Goal: Task Accomplishment & Management: Use online tool/utility

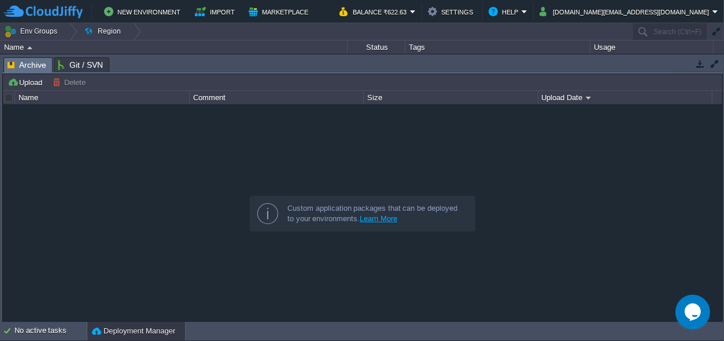
click at [595, 186] on div at bounding box center [362, 212] width 719 height 217
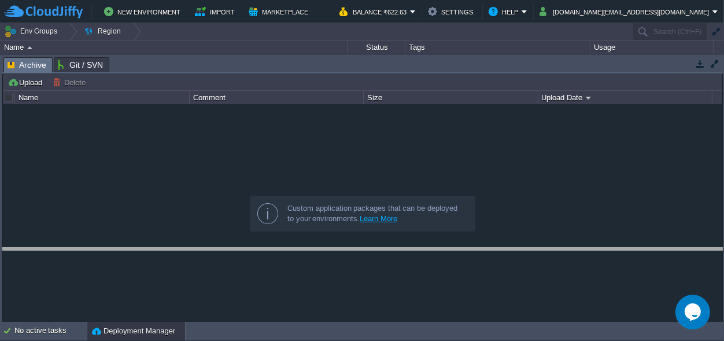
drag, startPoint x: 324, startPoint y: 67, endPoint x: 293, endPoint y: 267, distance: 202.5
click at [293, 267] on body "New Environment Import Marketplace Bonus ₹0.00 Upgrade Account Balance ₹622.63 …" at bounding box center [362, 170] width 724 height 341
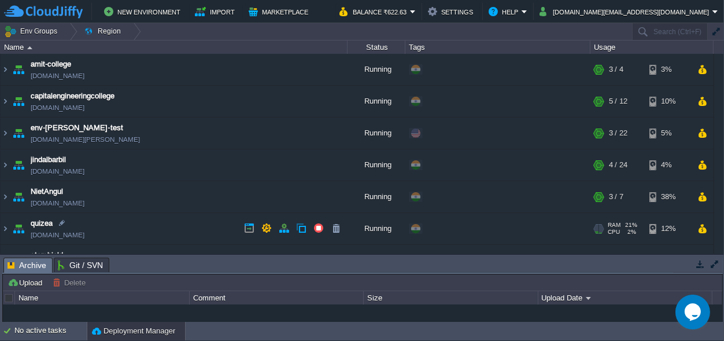
scroll to position [118, 0]
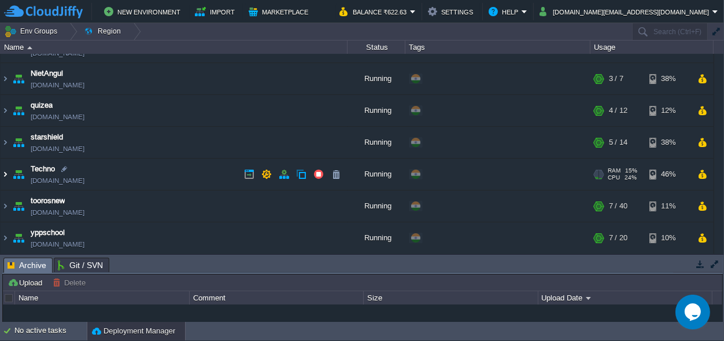
click at [7, 177] on img at bounding box center [5, 173] width 9 height 31
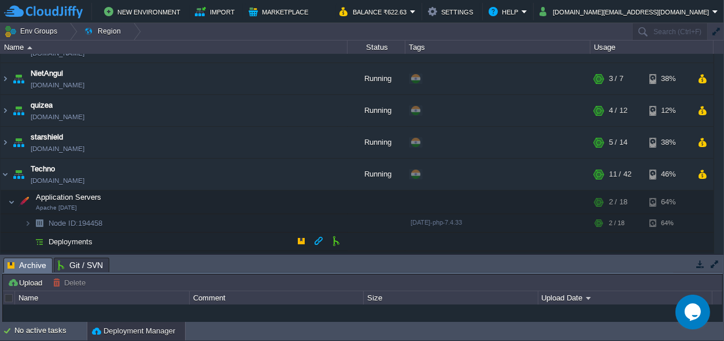
scroll to position [221, 0]
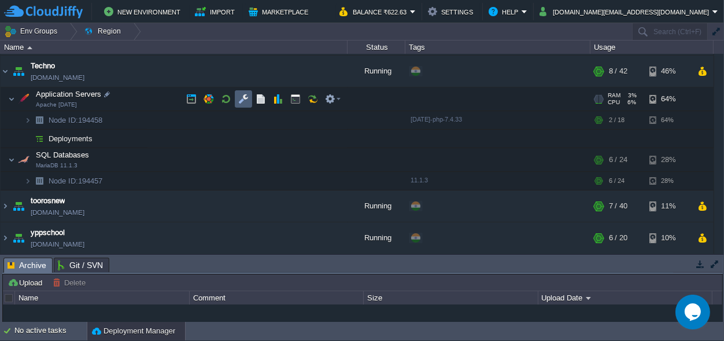
click at [237, 98] on td at bounding box center [243, 98] width 17 height 17
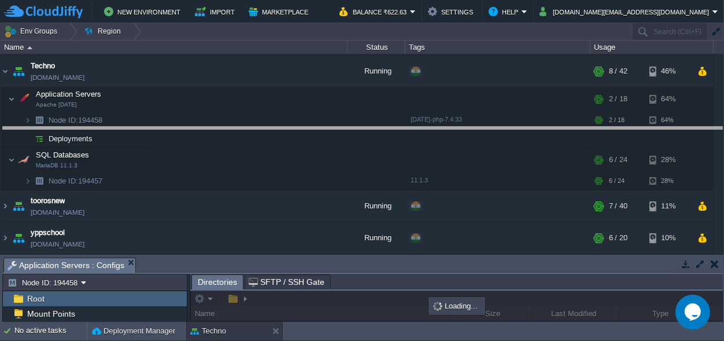
drag, startPoint x: 289, startPoint y: 264, endPoint x: 361, endPoint y: -45, distance: 317.2
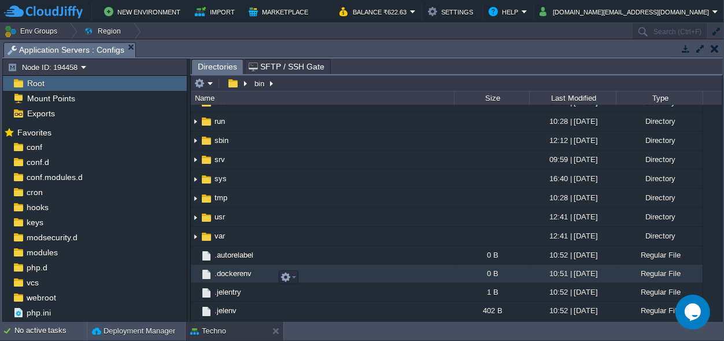
scroll to position [281, 0]
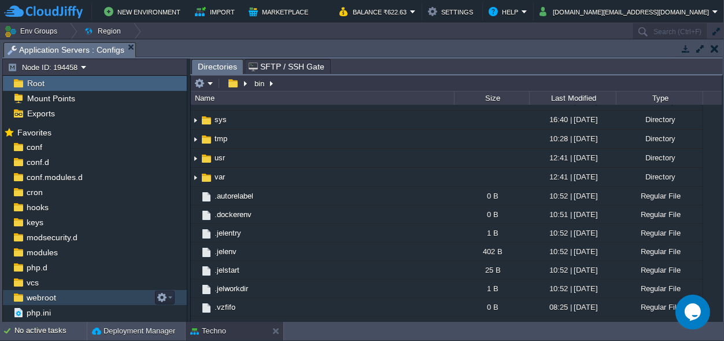
click at [48, 298] on span "webroot" at bounding box center [41, 297] width 34 height 10
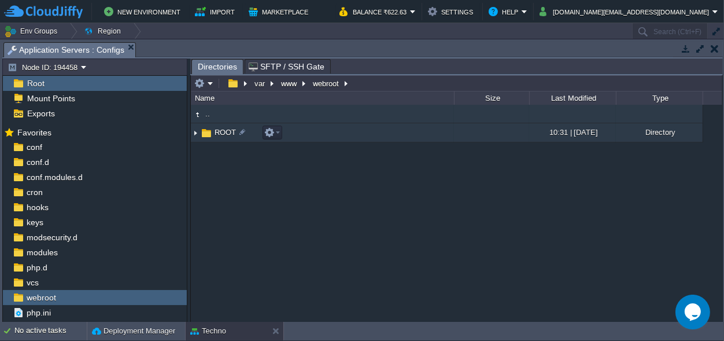
click at [217, 130] on span "ROOT" at bounding box center [225, 132] width 25 height 10
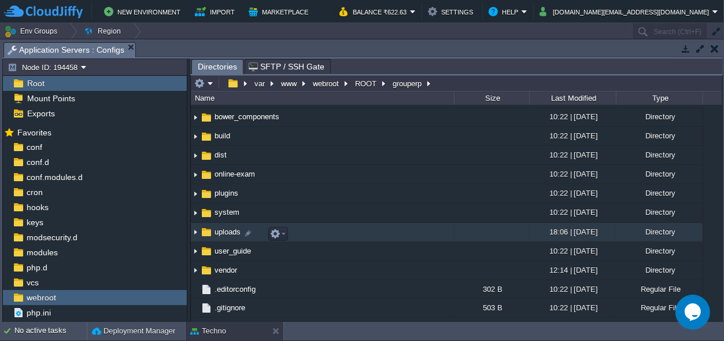
scroll to position [0, 0]
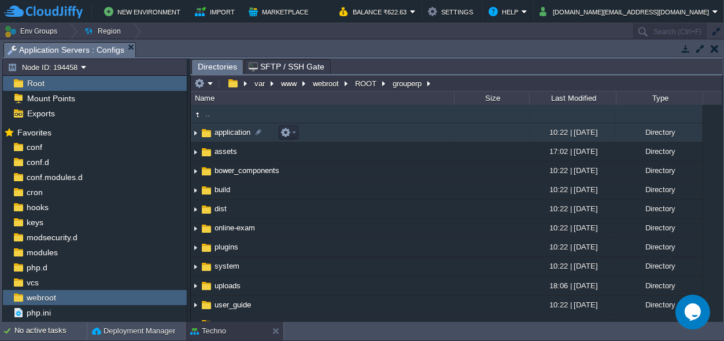
click at [234, 128] on span "application" at bounding box center [232, 132] width 39 height 10
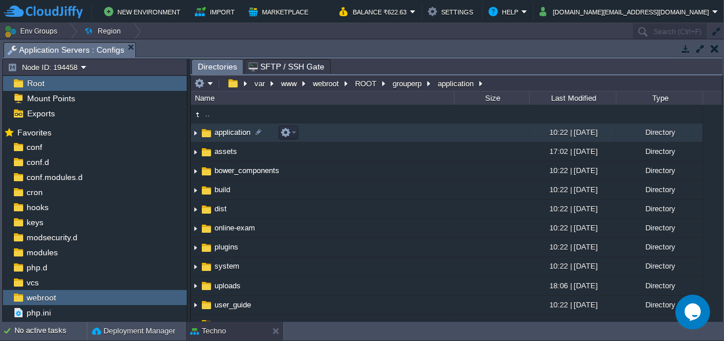
click at [234, 128] on span "application" at bounding box center [232, 132] width 39 height 10
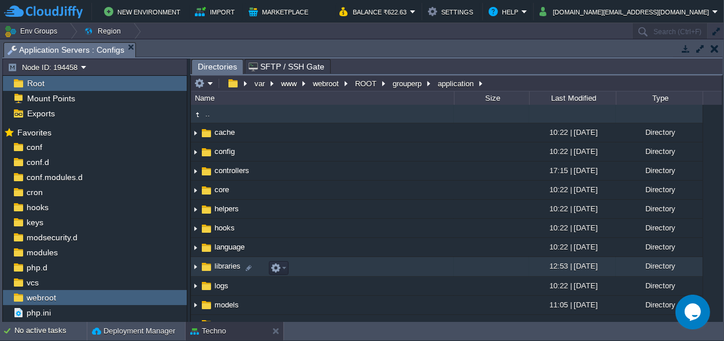
scroll to position [71, 0]
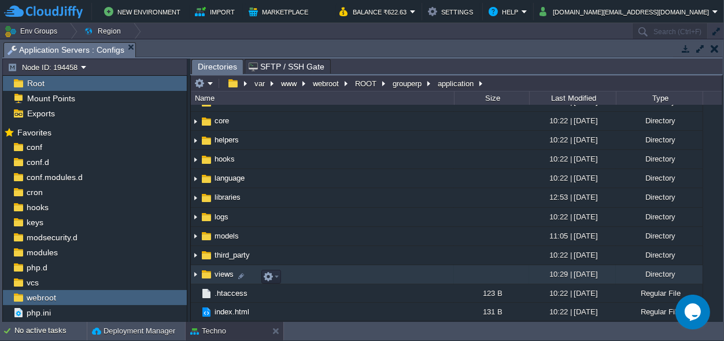
click at [219, 272] on span "views" at bounding box center [224, 274] width 23 height 10
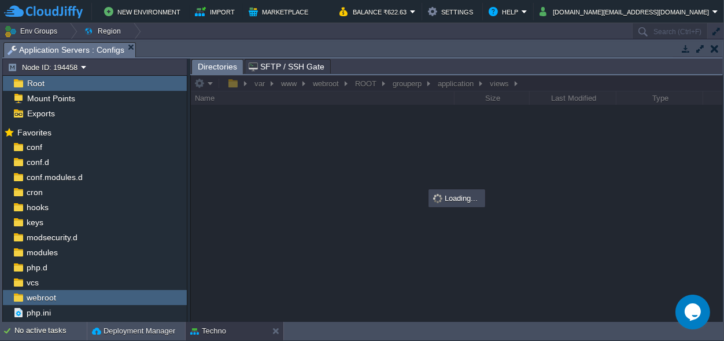
scroll to position [0, 0]
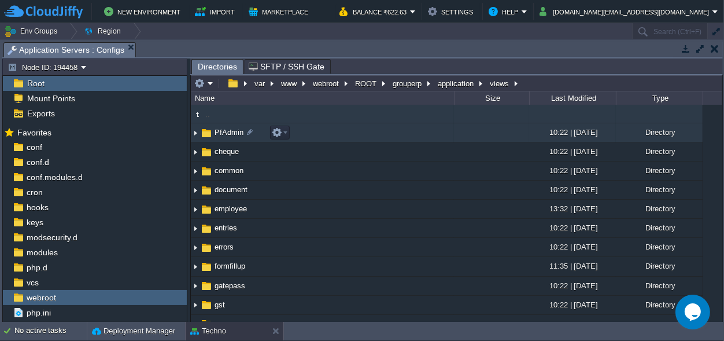
click at [232, 133] on span "PfAdmin" at bounding box center [229, 132] width 32 height 10
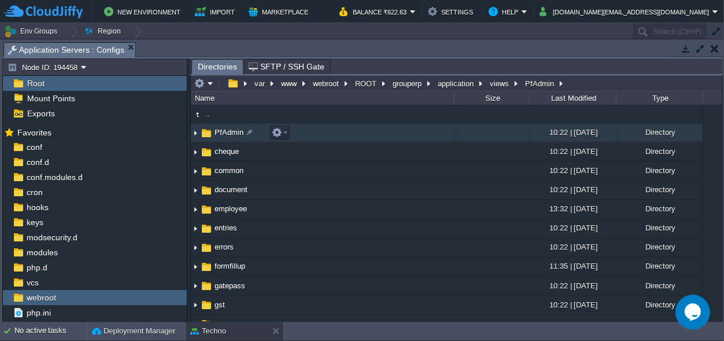
click at [232, 133] on span "PfAdmin" at bounding box center [229, 132] width 32 height 10
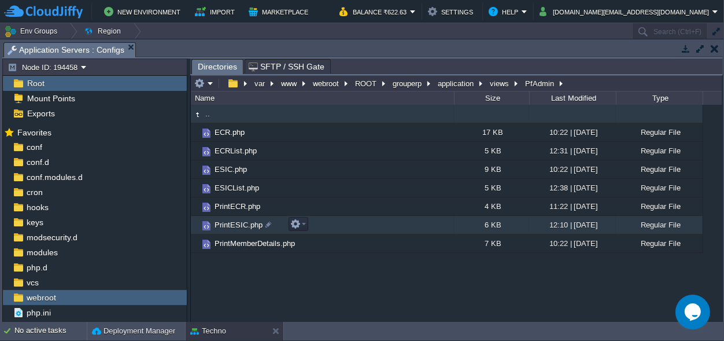
click at [239, 226] on span "PrintESIC.php" at bounding box center [238, 225] width 51 height 10
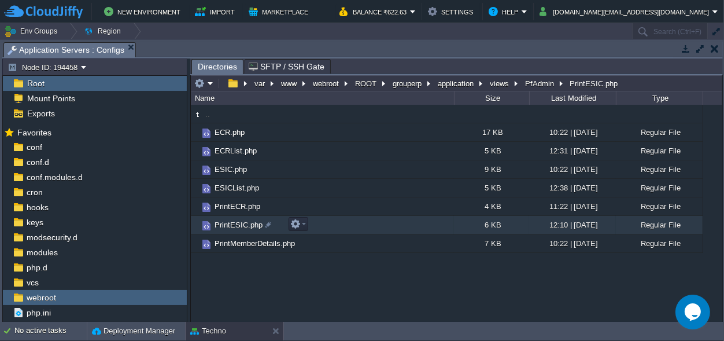
click at [239, 226] on span "PrintESIC.php" at bounding box center [238, 225] width 51 height 10
click at [212, 63] on span "Directories" at bounding box center [217, 67] width 39 height 14
click at [534, 83] on button "PfAdmin" at bounding box center [540, 83] width 34 height 10
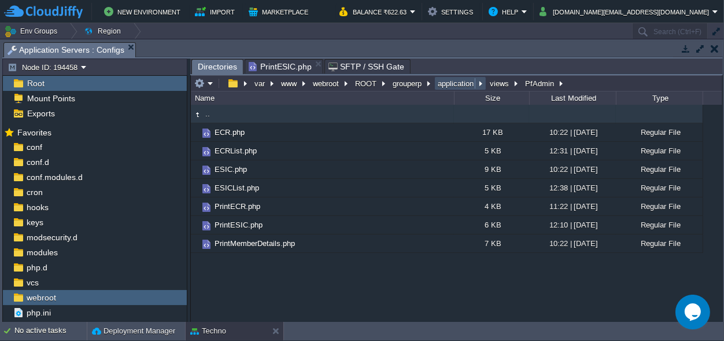
click at [457, 80] on button "application" at bounding box center [456, 83] width 40 height 10
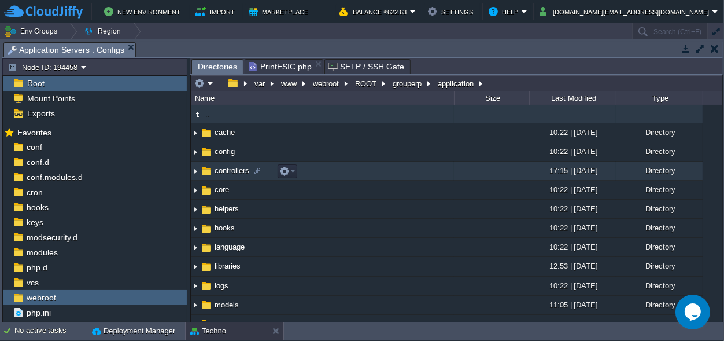
click at [226, 172] on span "controllers" at bounding box center [232, 170] width 38 height 10
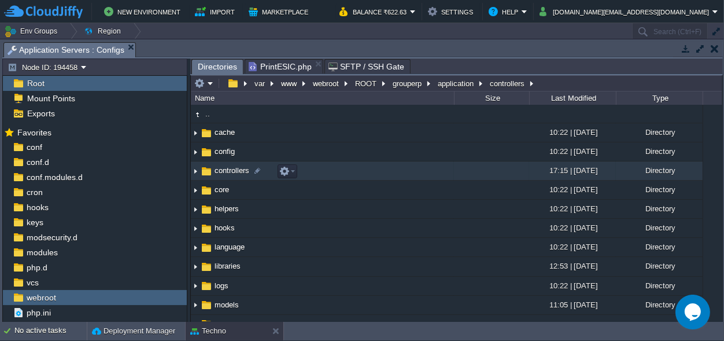
click at [226, 172] on span "controllers" at bounding box center [232, 170] width 38 height 10
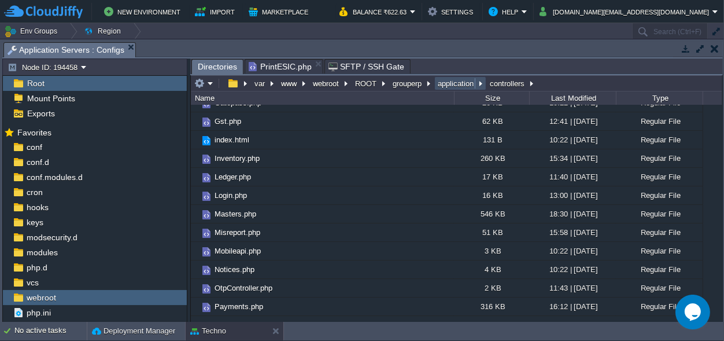
click at [452, 84] on button "application" at bounding box center [456, 83] width 40 height 10
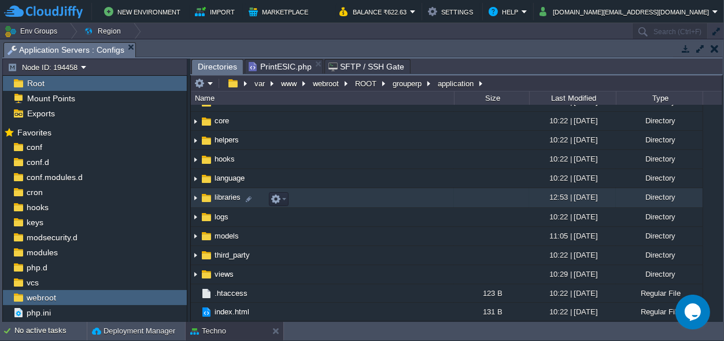
click at [224, 201] on span "libraries" at bounding box center [227, 197] width 29 height 10
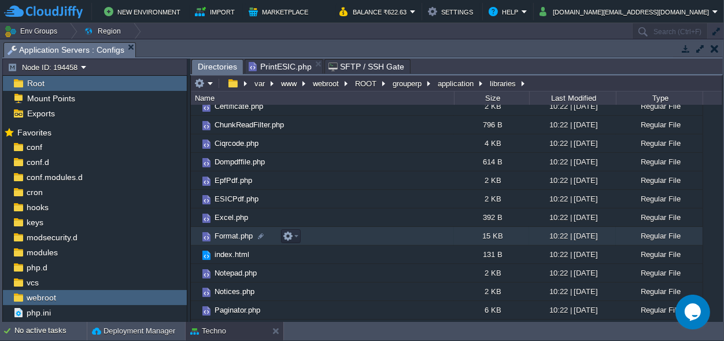
scroll to position [108, 0]
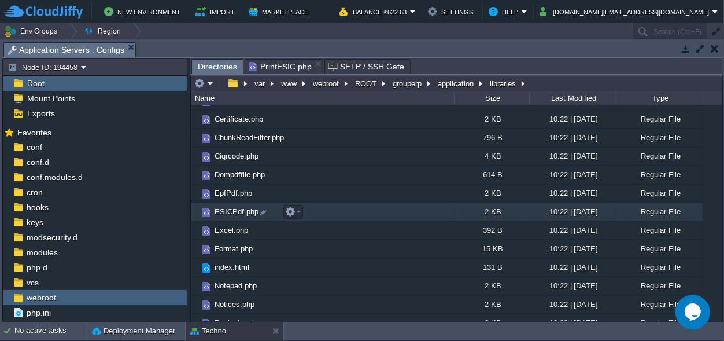
click at [231, 212] on span "ESICPdf.php" at bounding box center [236, 211] width 47 height 10
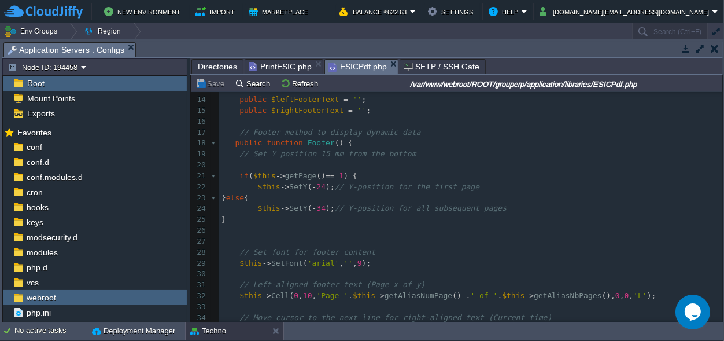
scroll to position [83, 0]
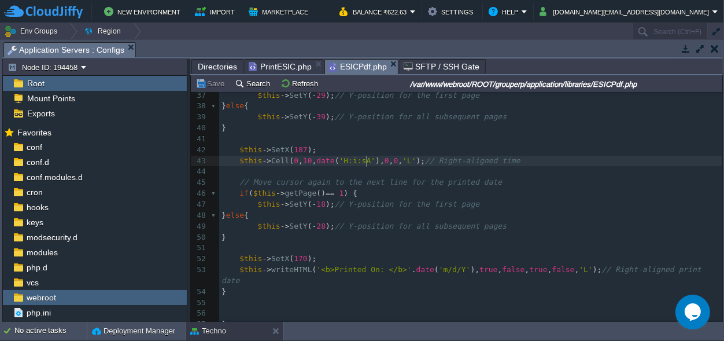
click at [366, 163] on span "'H:i:sA'" at bounding box center [357, 160] width 36 height 9
click at [213, 82] on button "Save" at bounding box center [211, 83] width 32 height 10
click at [273, 62] on span "PrintESIC.php" at bounding box center [280, 67] width 63 height 14
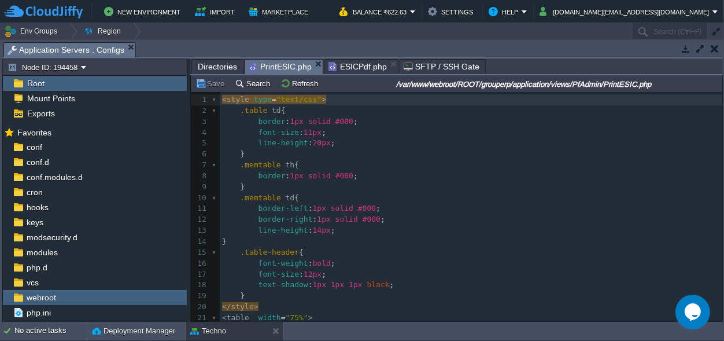
scroll to position [108, 0]
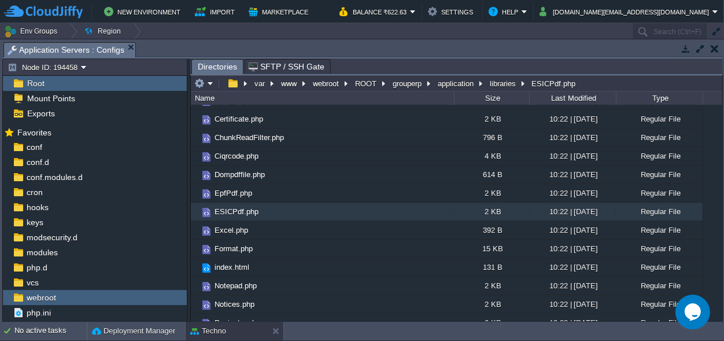
click at [719, 44] on td at bounding box center [714, 49] width 14 height 14
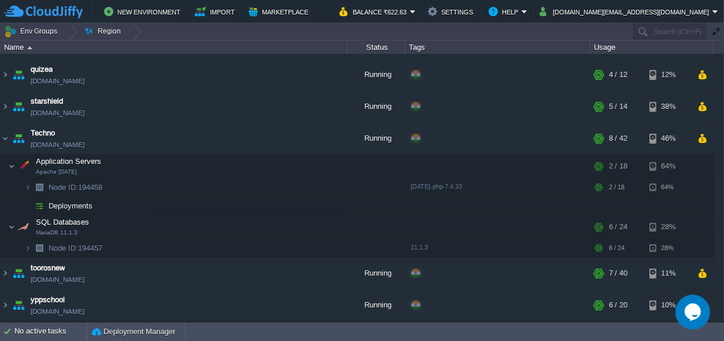
scroll to position [153, 0]
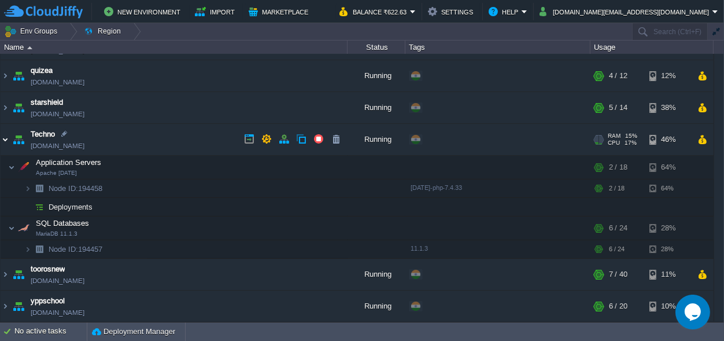
click at [1, 138] on img at bounding box center [5, 139] width 9 height 31
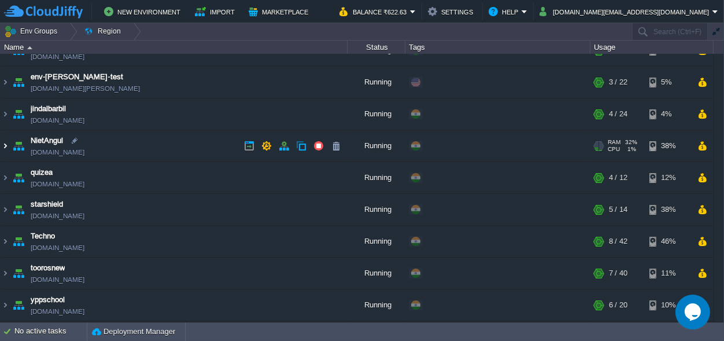
scroll to position [50, 0]
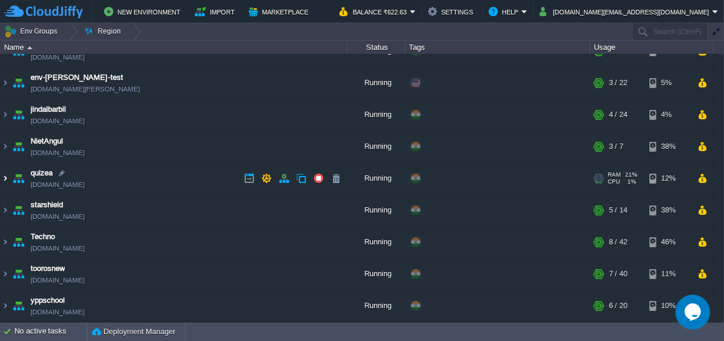
click at [3, 177] on img at bounding box center [5, 178] width 9 height 31
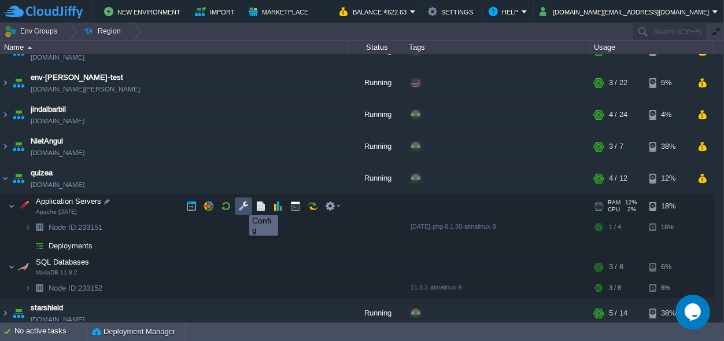
click at [241, 204] on button "button" at bounding box center [243, 206] width 10 height 10
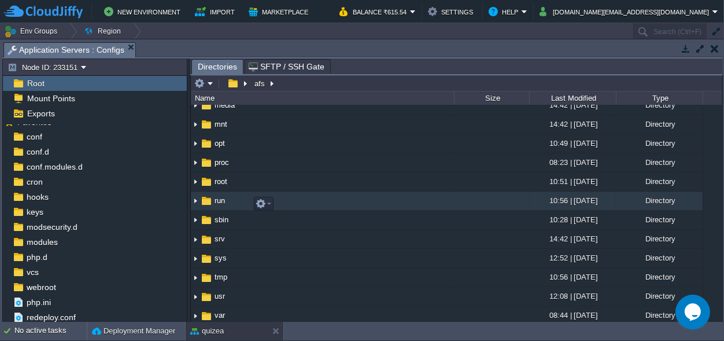
scroll to position [174, 0]
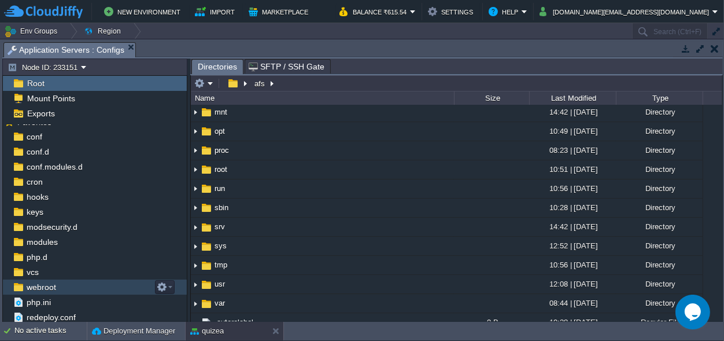
click at [48, 282] on span "webroot" at bounding box center [41, 287] width 34 height 10
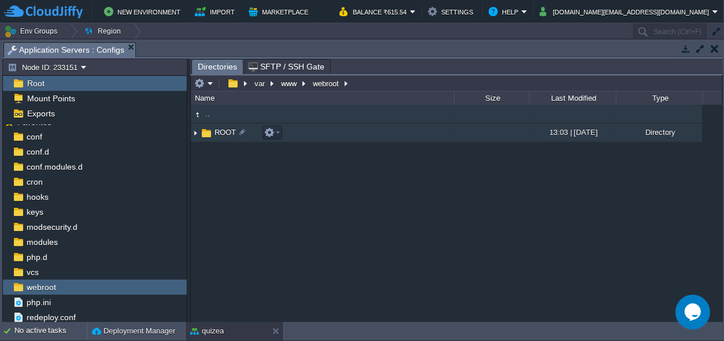
click at [219, 130] on span "ROOT" at bounding box center [225, 132] width 25 height 10
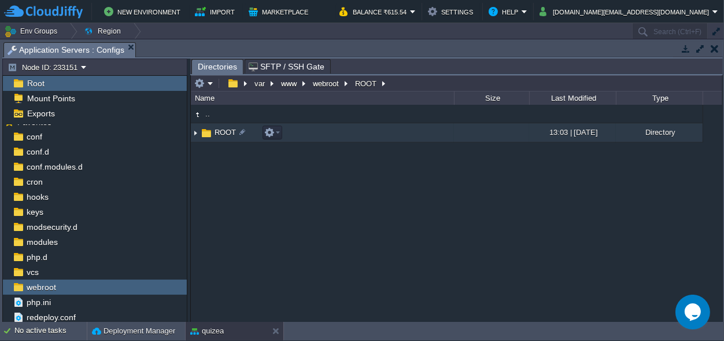
click at [219, 130] on span "ROOT" at bounding box center [225, 132] width 25 height 10
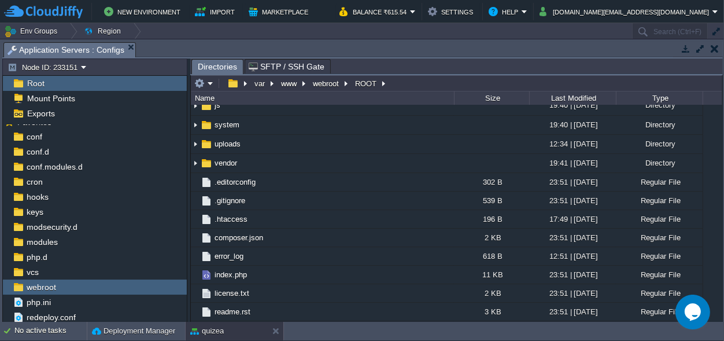
click at [223, 14] on span "application" at bounding box center [232, 10] width 39 height 10
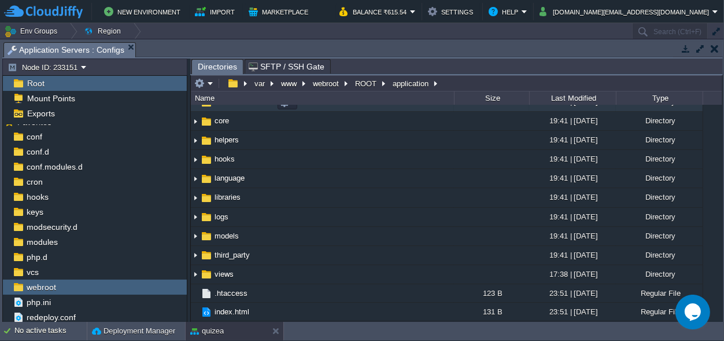
click at [223, 106] on span "controllers" at bounding box center [232, 102] width 38 height 10
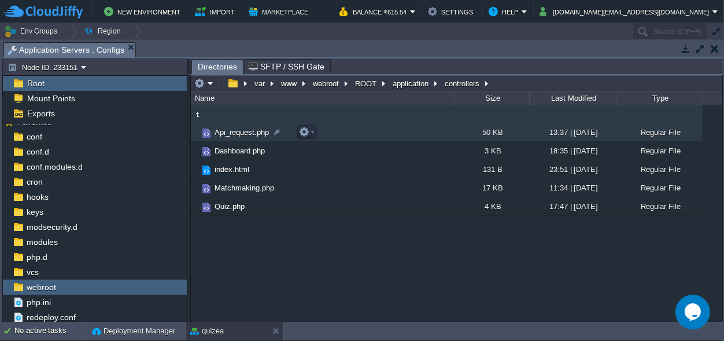
click at [237, 135] on span "Api_request.php" at bounding box center [242, 132] width 58 height 10
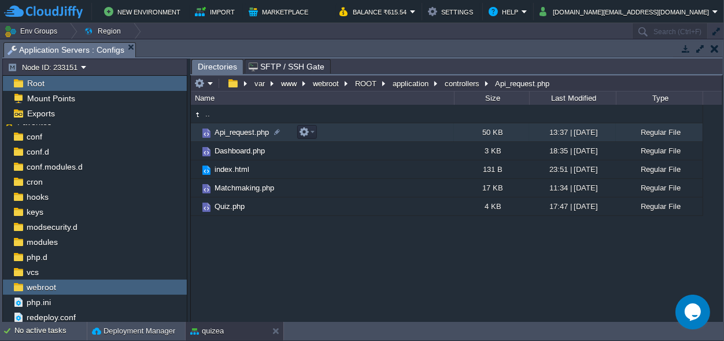
click at [237, 135] on span "Api_request.php" at bounding box center [242, 132] width 58 height 10
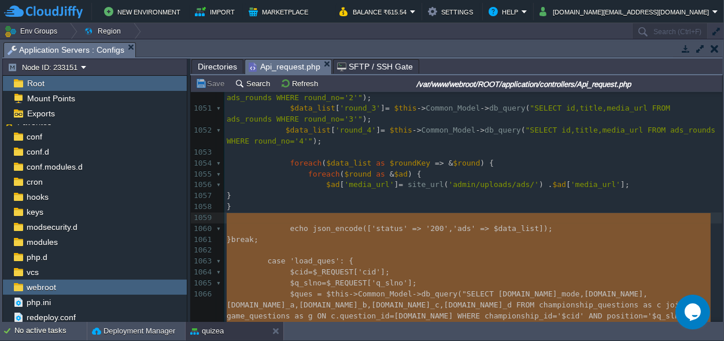
scroll to position [157, 74]
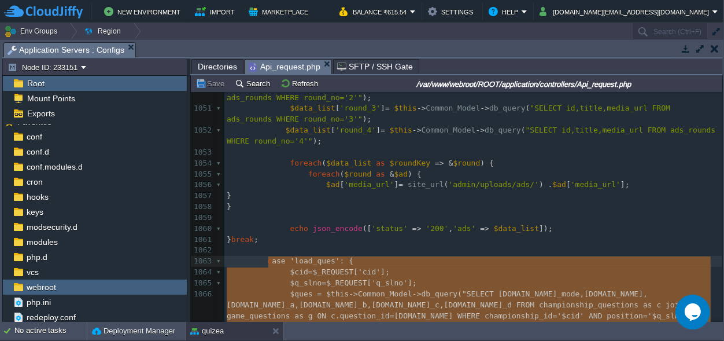
type textarea "case 'load_ques': { $cid=$_REQUEST['cid']; $q_slno=$_REQUEST['q_slno']; $ques =…"
drag, startPoint x: 303, startPoint y: 254, endPoint x: 264, endPoint y: 262, distance: 39.6
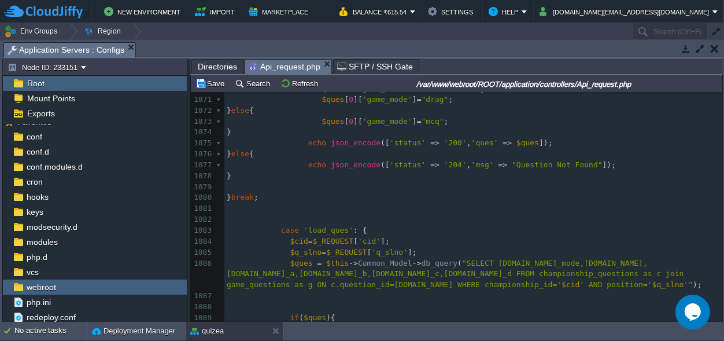
scroll to position [12182, 0]
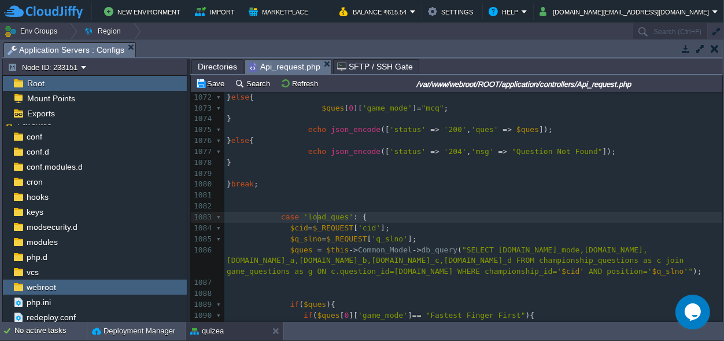
click at [317, 213] on div "xxxxxxxxxx case 'load_ques' : { 1060 echo json_encode ([ 'status' => '200' , 'a…" at bounding box center [473, 184] width 498 height 490
type textarea "load_ques"
type textarea "submit"
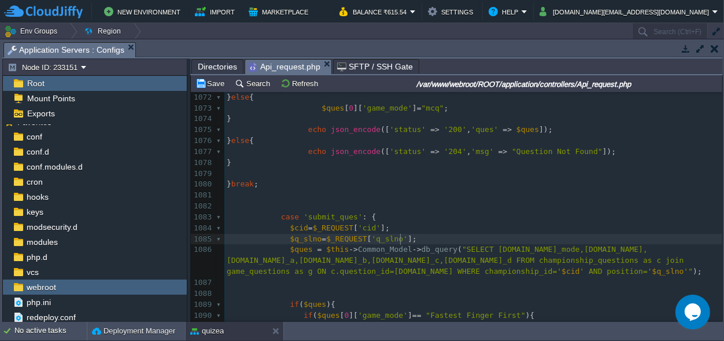
click at [420, 238] on pre "$q_slno = $_REQUEST [ 'q_slno' ];" at bounding box center [473, 239] width 498 height 11
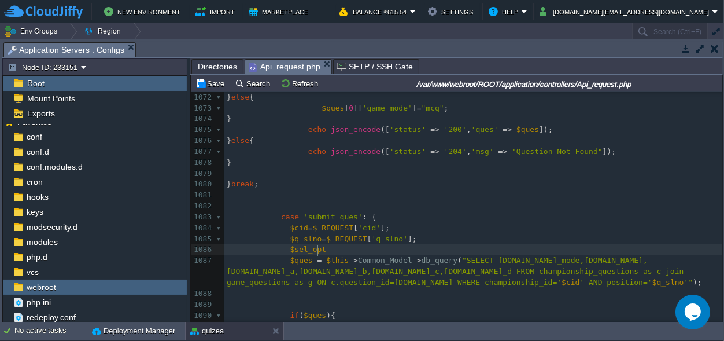
scroll to position [0, 32]
type textarea "$sel_opt ="
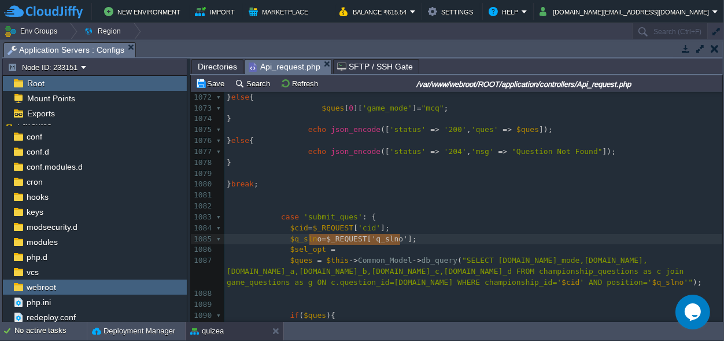
type textarea "$_REQUEST['q_slno'];"
drag, startPoint x: 411, startPoint y: 242, endPoint x: 312, endPoint y: 236, distance: 98.5
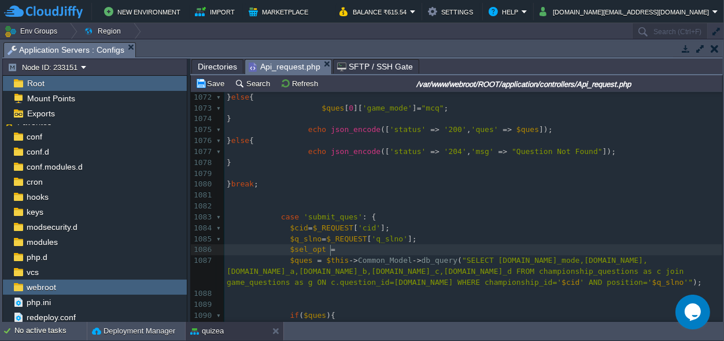
click at [337, 250] on pre "$sel_opt =" at bounding box center [473, 249] width 498 height 11
paste textarea "q_slno"
click at [396, 248] on div "xxxxxxxxxx 1049 $data_list [ 'round_1' ] = $this -> Common_Model -> db_query ( …" at bounding box center [473, 141] width 498 height 730
type textarea "q_slno"
type textarea "sel_opt"
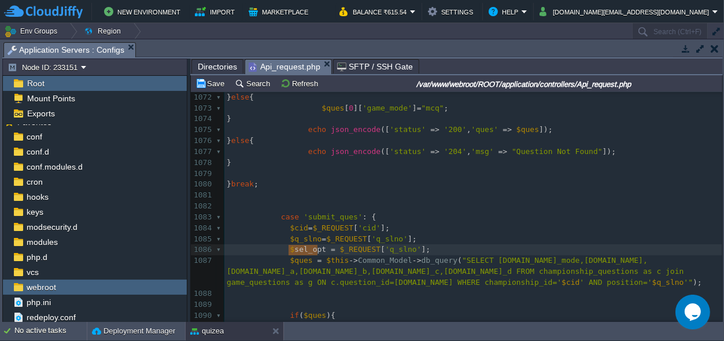
drag, startPoint x: 317, startPoint y: 248, endPoint x: 290, endPoint y: 252, distance: 28.1
type textarea "q_slno"
paste textarea
click at [440, 249] on pre "$sel_opt = $_REQUEST [ 'sel_opt' ];" at bounding box center [473, 249] width 498 height 11
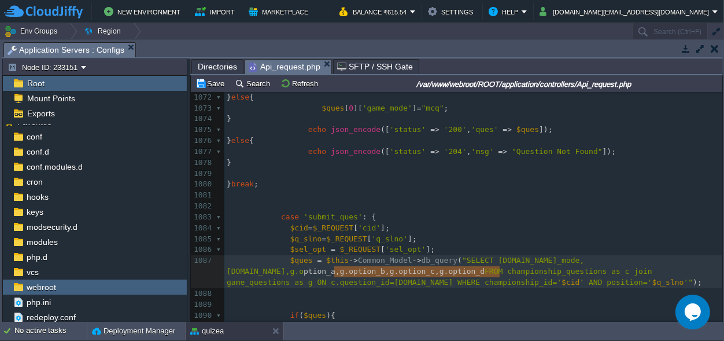
type textarea "option_a,g.option_b,g.option_c,g.option_d"
drag, startPoint x: 501, startPoint y: 271, endPoint x: 331, endPoint y: 273, distance: 169.5
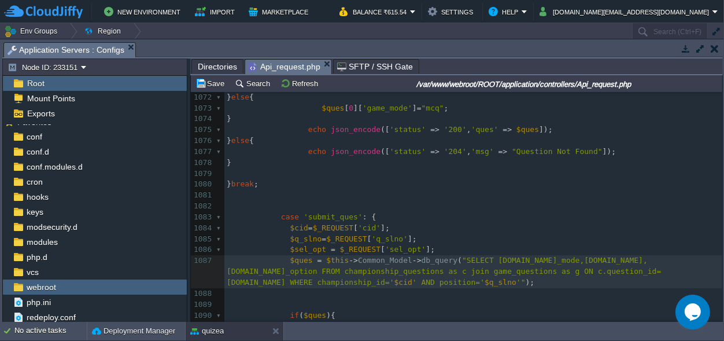
click at [617, 259] on div "xxxxxxxxxx 1049 $data_list [ 'round_1' ] = $this -> Common_Model -> db_query ( …" at bounding box center [473, 141] width 498 height 730
type textarea "correct_option"
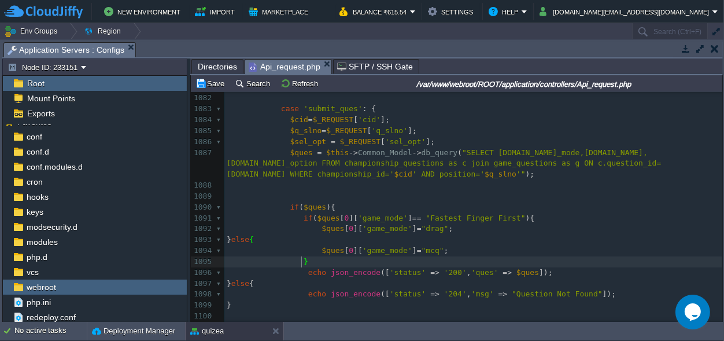
click at [604, 153] on div "xxxxxxxxxx 1071 $ques [ 0 ][ 'game_mode' ] = "drag" ; 1072 } else { 1073 $ques …" at bounding box center [473, 201] width 498 height 457
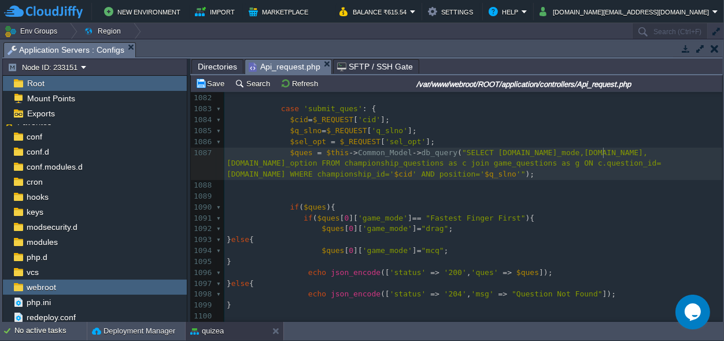
type textarea "correct_option"
click at [362, 217] on span "'game_mode'" at bounding box center [383, 217] width 50 height 9
type textarea "game_mode"
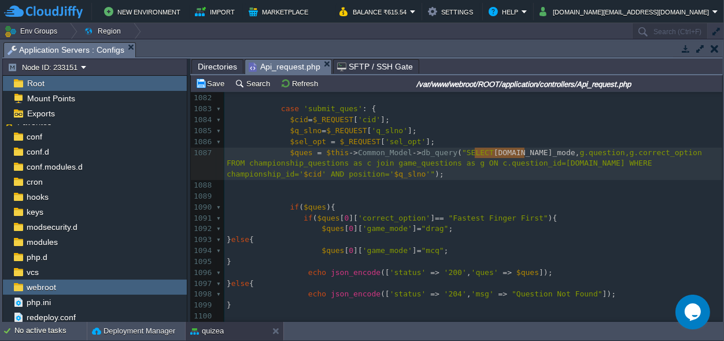
type textarea "[DOMAIN_NAME]_mode,"
drag, startPoint x: 523, startPoint y: 152, endPoint x: 474, endPoint y: 153, distance: 49.2
click at [388, 142] on div "xxxxxxxxxx 1071 $ques [ 0 ][ 'game_mode' ] = "drag" ; 1072 } else { 1073 $ques …" at bounding box center [473, 207] width 498 height 468
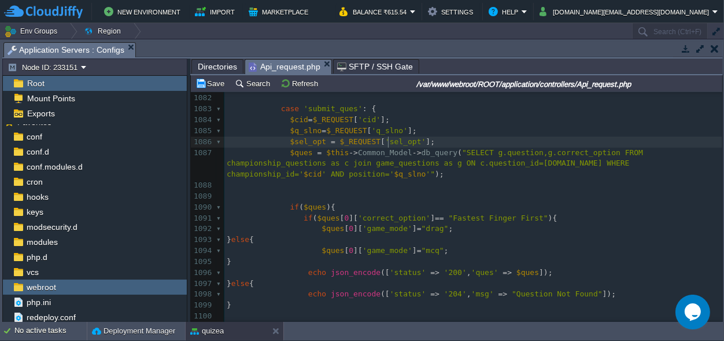
type textarea "sel_opt"
type textarea "$sel_opt"
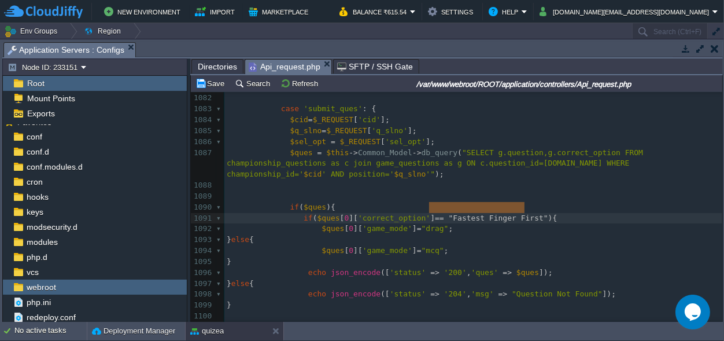
type textarea ""Fastest Finger First""
drag, startPoint x: 523, startPoint y: 205, endPoint x: 431, endPoint y: 203, distance: 92.0
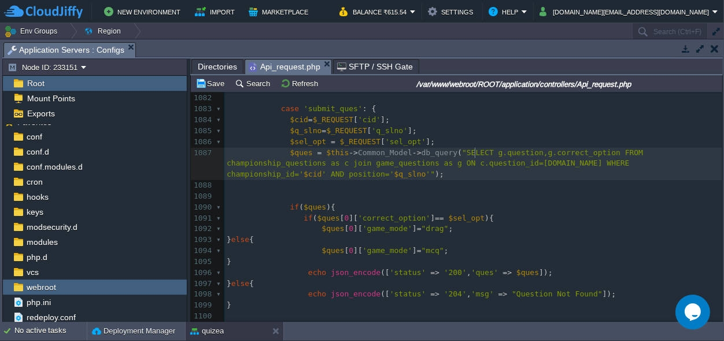
scroll to position [0, 0]
click at [473, 152] on span ""SELECT g.question,g.correct_option FROM championship_questions as c join game_…" at bounding box center [437, 163] width 421 height 31
type textarea "[DOMAIN_NAME],"
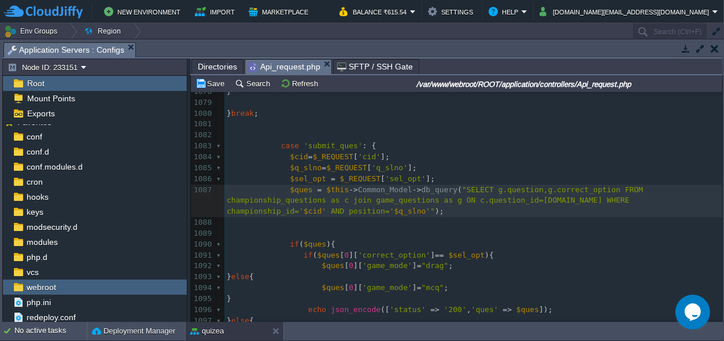
scroll to position [12127, 0]
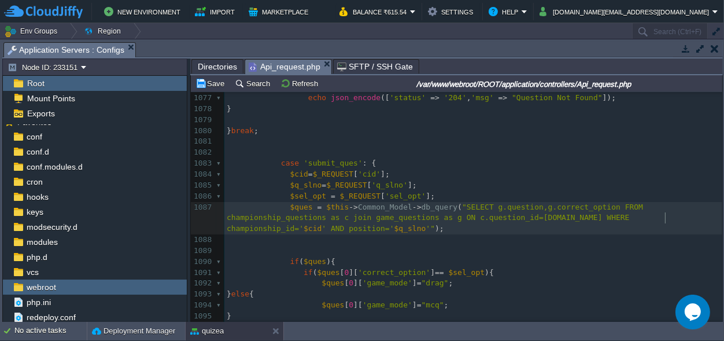
click at [682, 218] on pre "$ques = $this -> Common_Model -> db_query ( "SELECT g.question,g.correct_option…" at bounding box center [473, 218] width 498 height 33
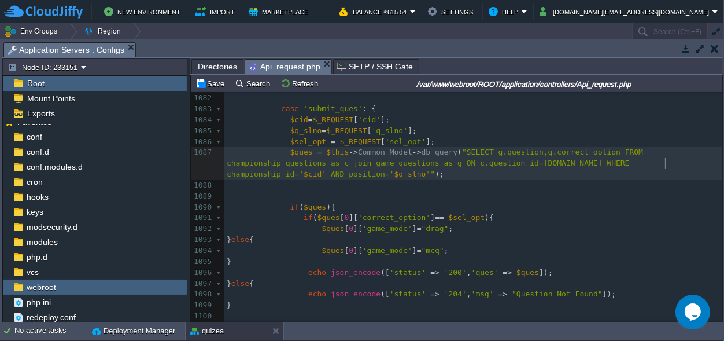
click at [680, 163] on pre "$ques = $this -> Common_Model -> db_query ( "SELECT g.question,g.correct_option…" at bounding box center [473, 163] width 498 height 33
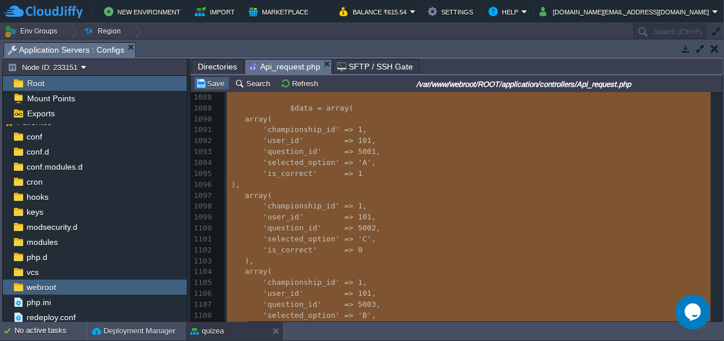
scroll to position [12204, 0]
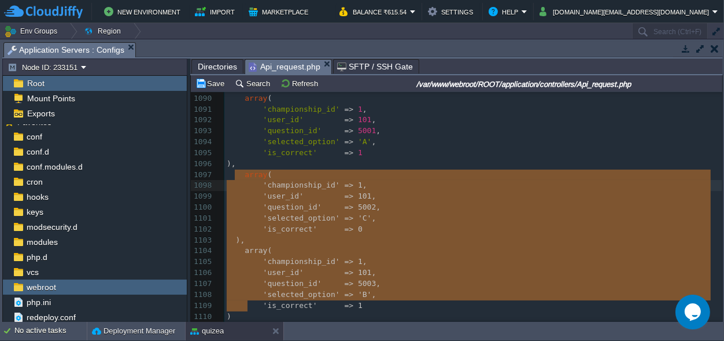
type textarea "array( 'championship_id' => 1, 'user_id' => 101, 'question_id' => 5002, 'select…"
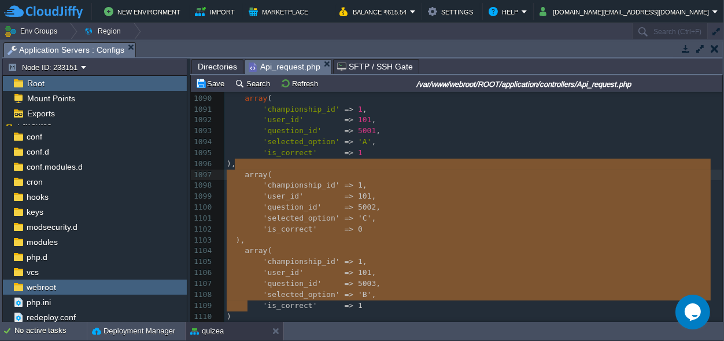
drag, startPoint x: 250, startPoint y: 295, endPoint x: 235, endPoint y: 164, distance: 131.5
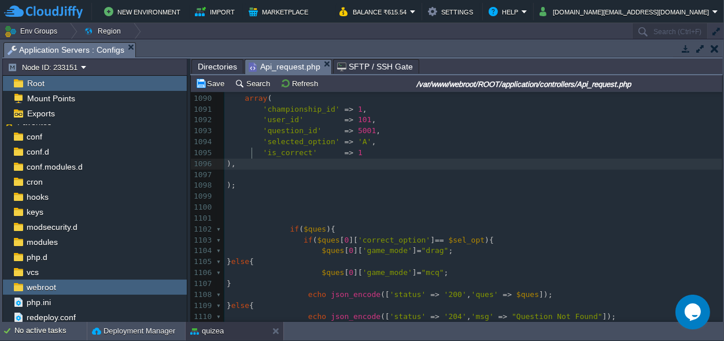
click at [254, 150] on div "xxxxxxxxxx 1065 $q_slno = $_REQUEST [ 'q_slno' ]; 1066 $ques = $this -> Common_…" at bounding box center [473, 109] width 498 height 664
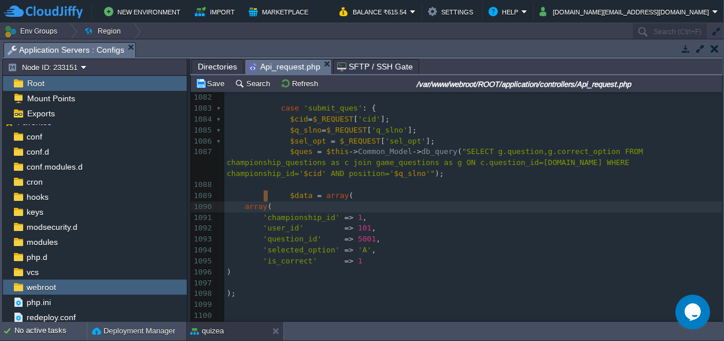
type textarea "array("
drag, startPoint x: 269, startPoint y: 194, endPoint x: 226, endPoint y: 194, distance: 44.0
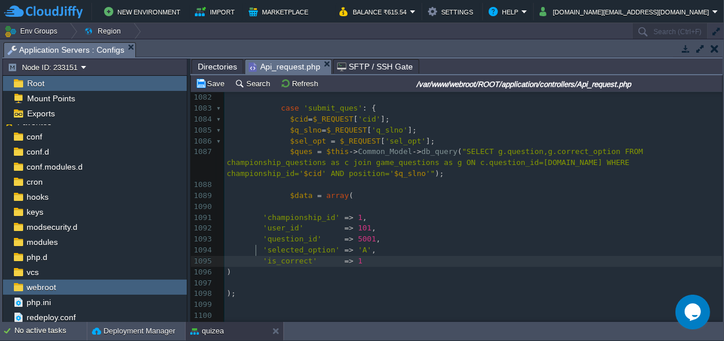
click at [255, 256] on pre "'is_correct' => 1" at bounding box center [473, 261] width 498 height 11
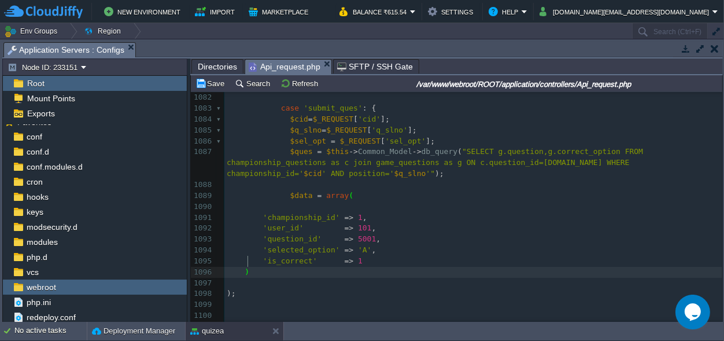
type textarea ")"
drag, startPoint x: 253, startPoint y: 260, endPoint x: 201, endPoint y: 257, distance: 52.1
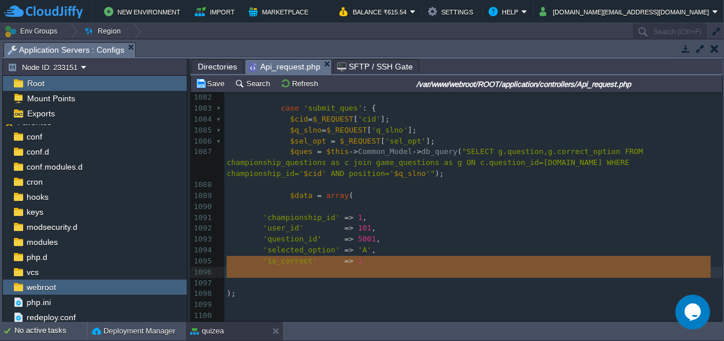
drag, startPoint x: 227, startPoint y: 280, endPoint x: 226, endPoint y: 266, distance: 14.0
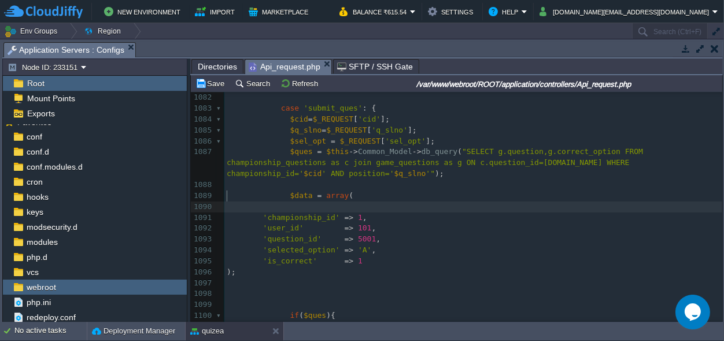
drag, startPoint x: 262, startPoint y: 197, endPoint x: 217, endPoint y: 195, distance: 44.5
click at [224, 201] on div "1090 ​" at bounding box center [473, 206] width 498 height 11
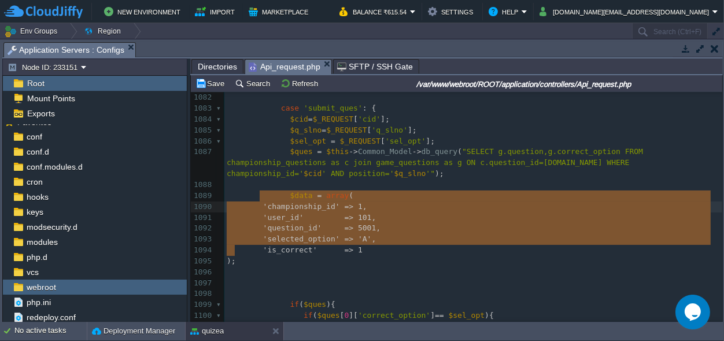
drag, startPoint x: 239, startPoint y: 249, endPoint x: 260, endPoint y: 193, distance: 60.0
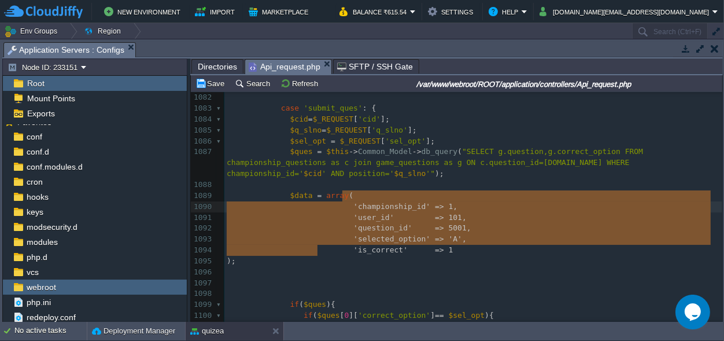
type textarea "'championship_id' => 1, 'user_id' => 101, 'question_id' => 5001, 'selected_opti…"
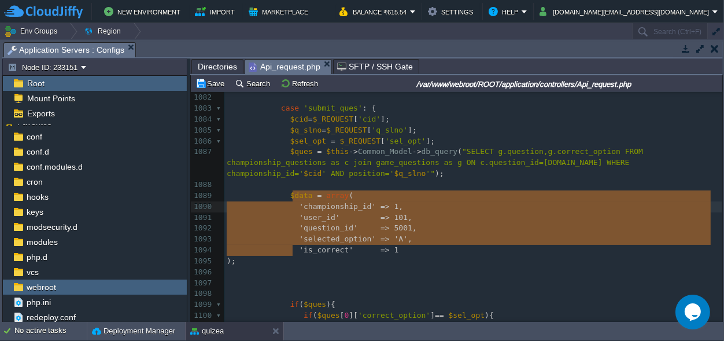
click at [341, 267] on pre "​" at bounding box center [473, 272] width 498 height 11
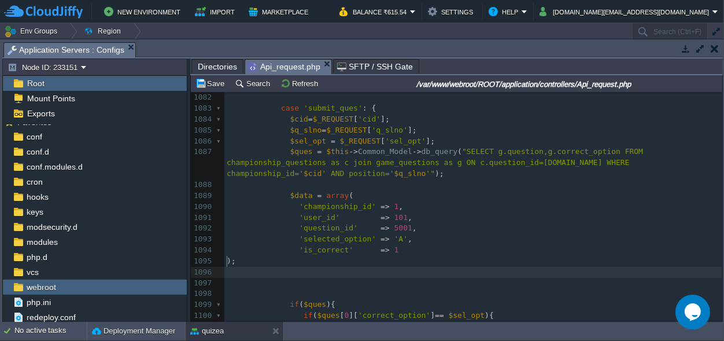
click at [297, 118] on div "xxxxxxxxxx 1065 $q_slno = $_REQUEST [ 'q_slno' ]; 1066 $ques = $this -> Common_…" at bounding box center [473, 201] width 498 height 632
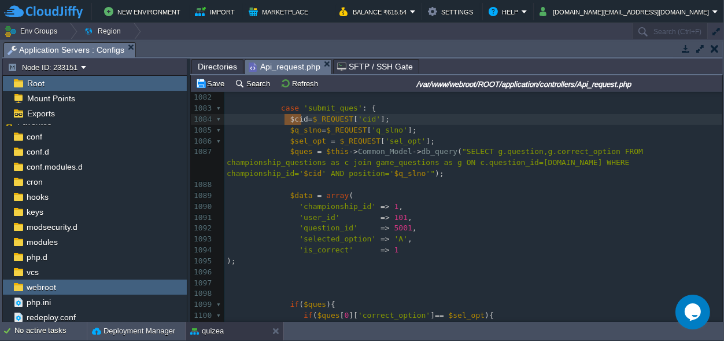
type textarea "$cid"
click at [394, 202] on span "1" at bounding box center [396, 206] width 5 height 9
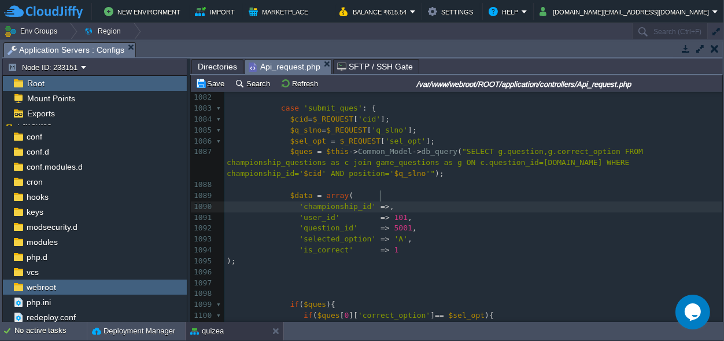
paste textarea "$q_slno"
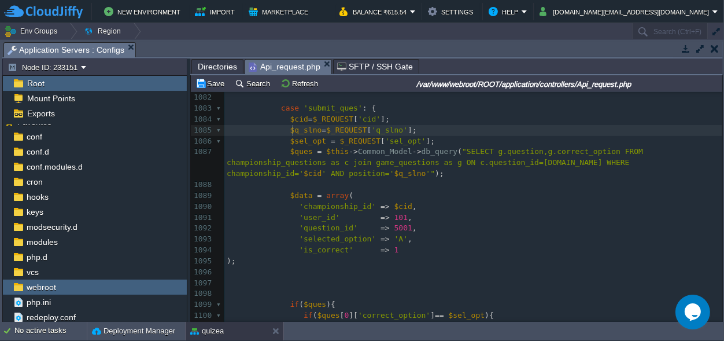
click at [291, 125] on span "$q_slno" at bounding box center [306, 129] width 32 height 9
type textarea "$q_slno"
click at [394, 223] on span "5001" at bounding box center [403, 227] width 18 height 9
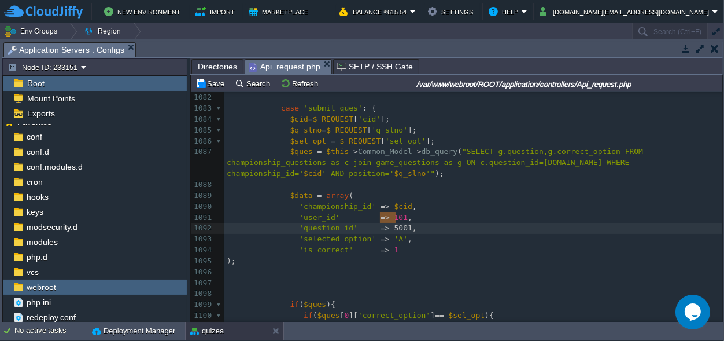
type textarea "'question_id' => 5001,"
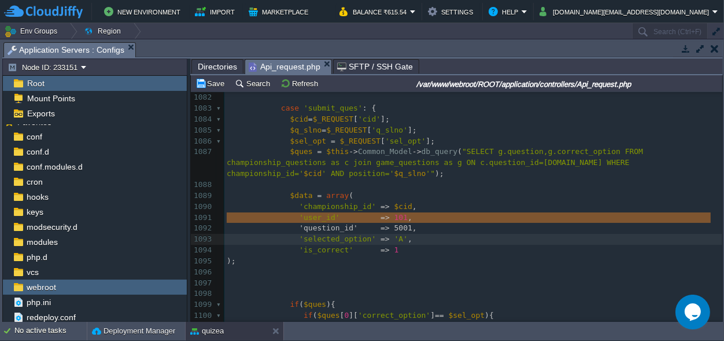
scroll to position [0, 0]
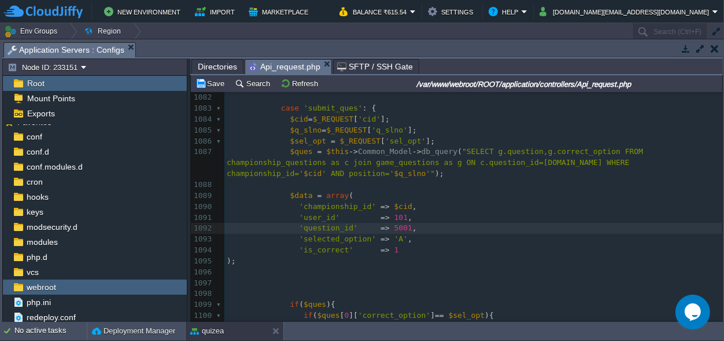
click at [394, 223] on span "5001" at bounding box center [403, 227] width 18 height 9
type textarea "5001"
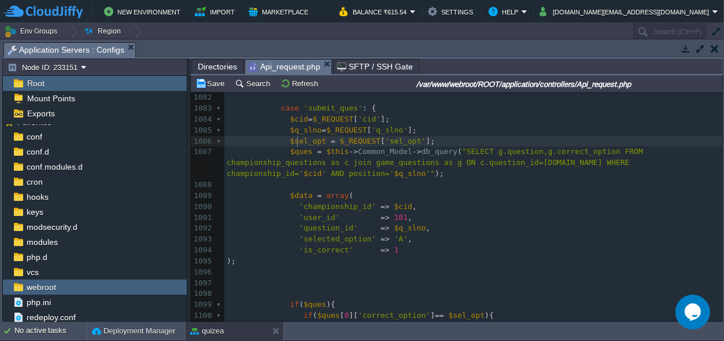
click at [298, 143] on div "xxxxxxxxxx 1065 $q_slno = $_REQUEST [ 'q_slno' ]; 1066 $ques = $this -> Common_…" at bounding box center [473, 201] width 498 height 632
type textarea "$sel_opt"
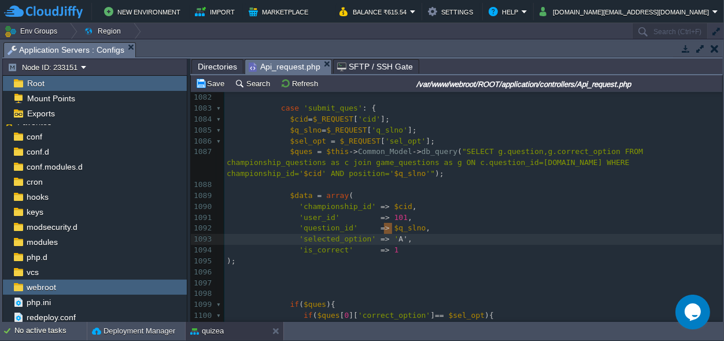
type textarea "'A'"
drag, startPoint x: 391, startPoint y: 226, endPoint x: 379, endPoint y: 227, distance: 11.6
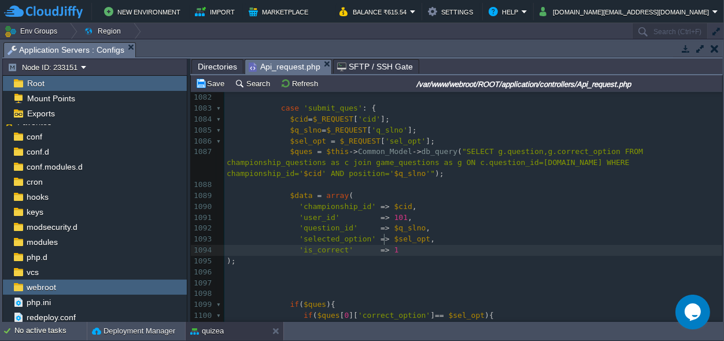
scroll to position [0, 0]
click at [384, 239] on div "xxxxxxxxxx 1065 $q_slno = $_REQUEST [ 'q_slno' ]; 1066 $ques = $this -> Common_…" at bounding box center [473, 201] width 498 height 632
type textarea "$is_correct"
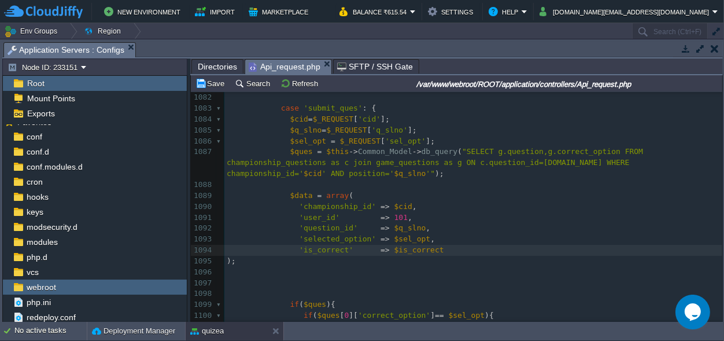
click at [397, 239] on div "xxxxxxxxxx 1065 $q_slno = $_REQUEST [ 'q_slno' ]; 1066 $ques = $this -> Common_…" at bounding box center [473, 201] width 498 height 632
type textarea "$is_correct"
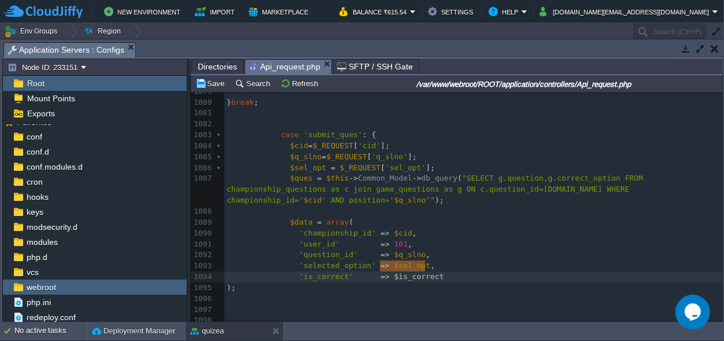
scroll to position [12173, 0]
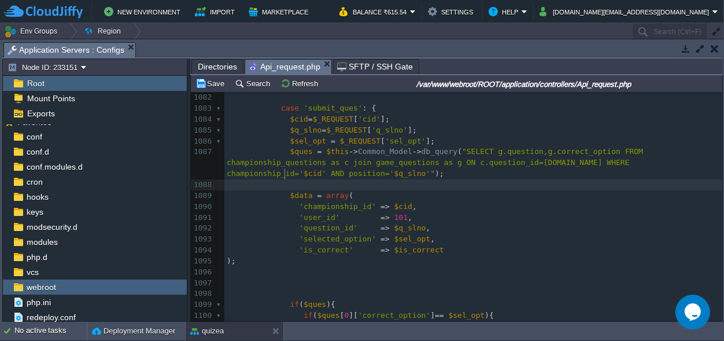
click at [285, 175] on div "xxxxxxxxxx 1065 $q_slno = $_REQUEST [ 'q_slno' ]; 1066 $ques = $this -> Common_…" at bounding box center [473, 201] width 498 height 632
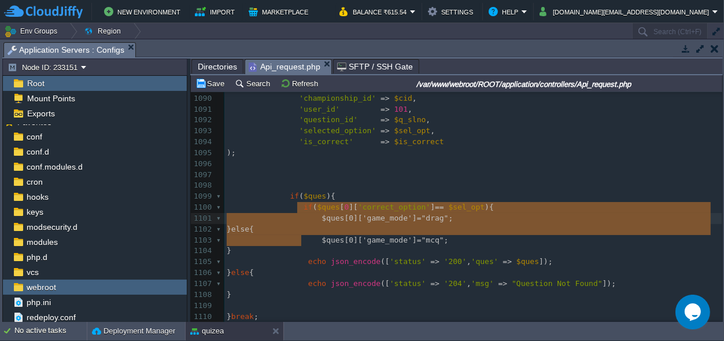
type textarea "if($ques[0]['correct_option'] == $sel_opt){ $ques[0]['game_mode'] ="drag"; }els…"
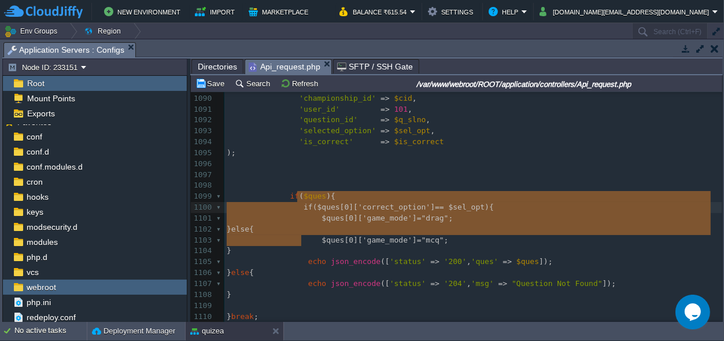
drag, startPoint x: 303, startPoint y: 240, endPoint x: 298, endPoint y: 199, distance: 41.3
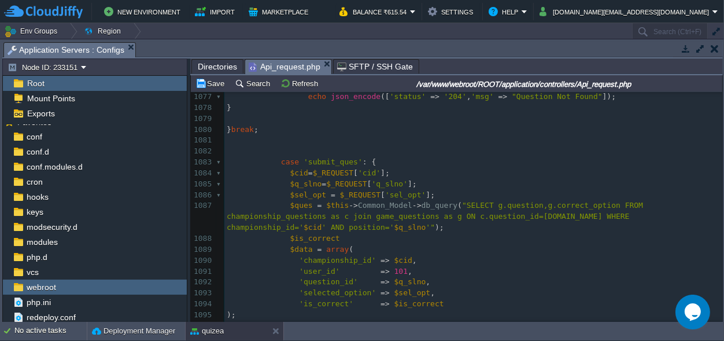
click at [353, 233] on pre "$is_correct" at bounding box center [473, 238] width 498 height 11
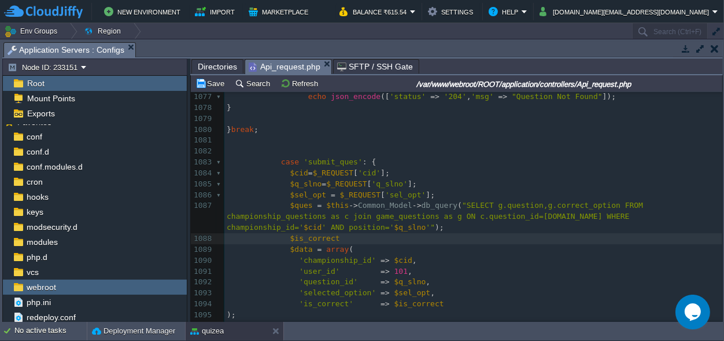
type textarea "="
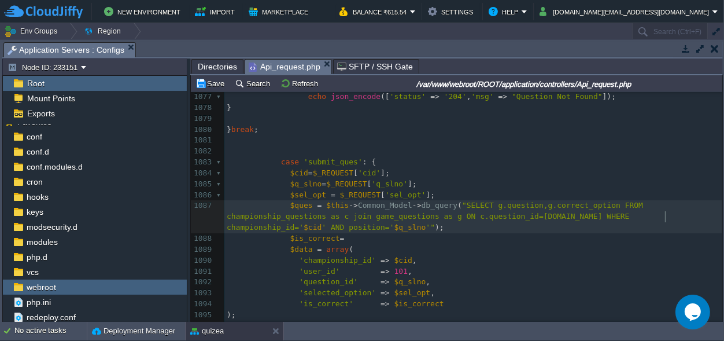
click at [675, 220] on pre "$ques = $this -> Common_Model -> db_query ( "SELECT g.question,g.correct_option…" at bounding box center [473, 216] width 498 height 33
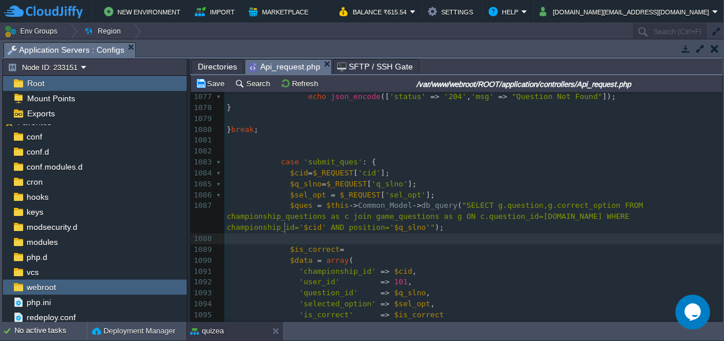
paste textarea "t="
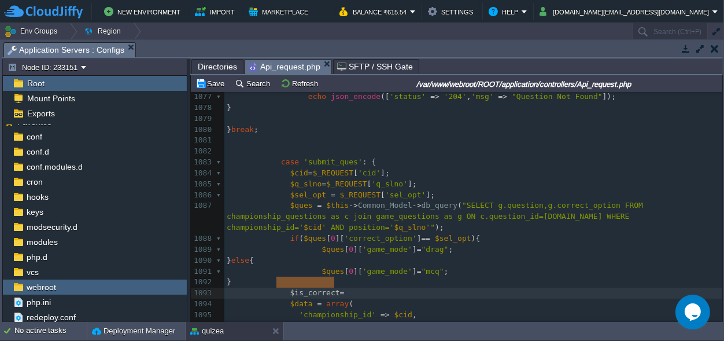
type textarea "$is_correct="
drag, startPoint x: 344, startPoint y: 282, endPoint x: 278, endPoint y: 280, distance: 66.0
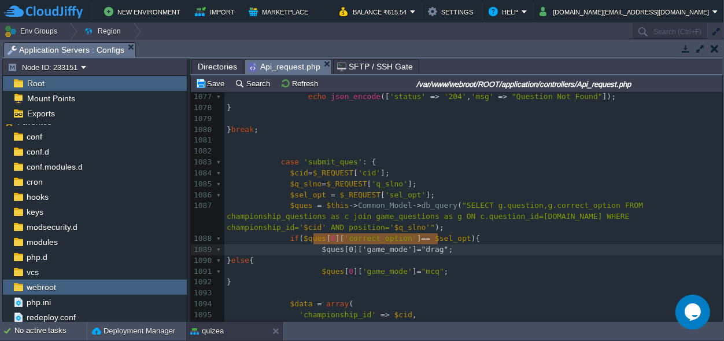
drag, startPoint x: 447, startPoint y: 235, endPoint x: 315, endPoint y: 238, distance: 131.9
paste textarea "1"
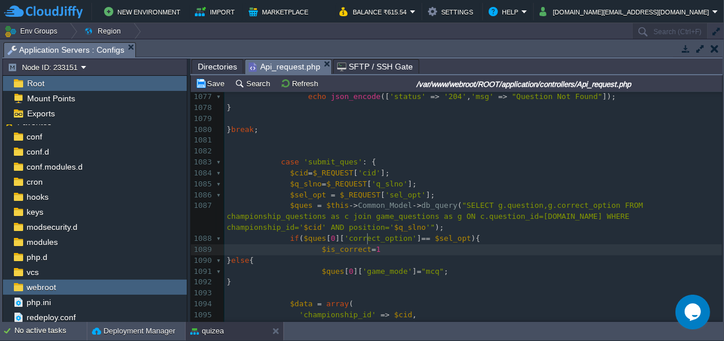
type textarea "1;"
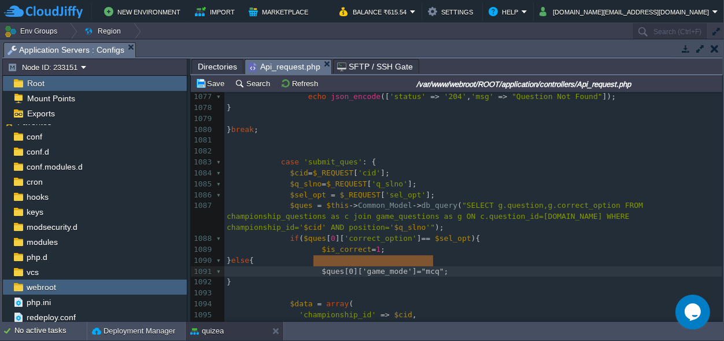
drag, startPoint x: 449, startPoint y: 260, endPoint x: 315, endPoint y: 259, distance: 133.6
paste textarea "0"
type textarea "0;"
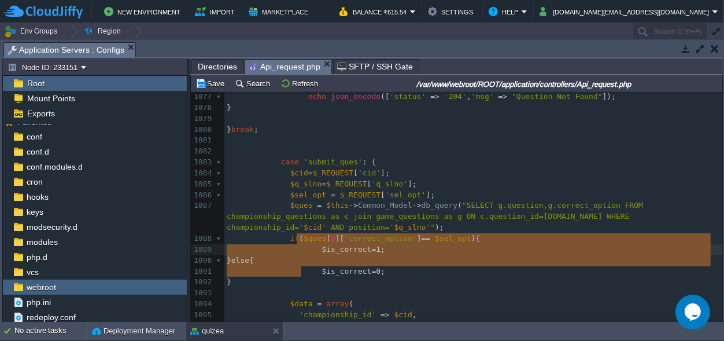
drag, startPoint x: 307, startPoint y: 276, endPoint x: 298, endPoint y: 239, distance: 38.5
type textarea "$is_correct=1; }else{ $is_correct=0; }"
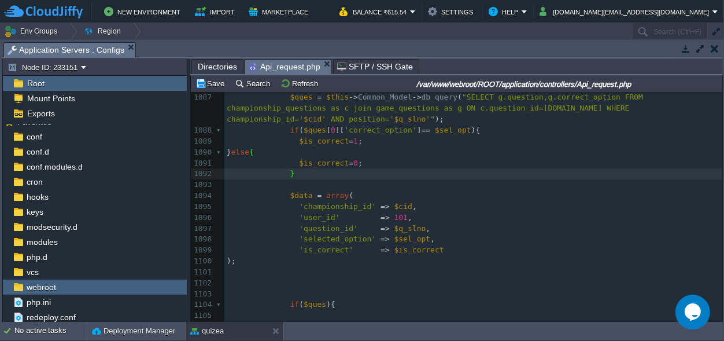
click at [394, 213] on span "101" at bounding box center [400, 217] width 13 height 9
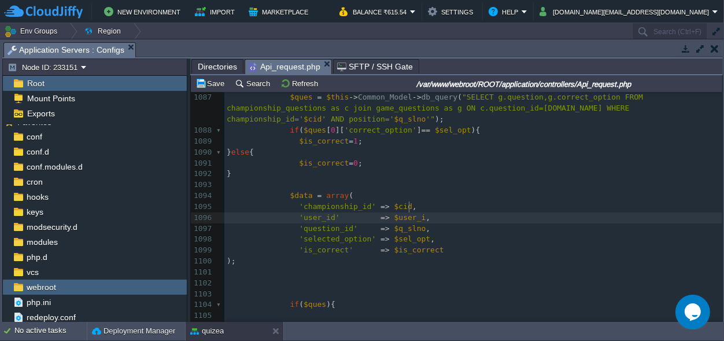
type textarea "$user_id"
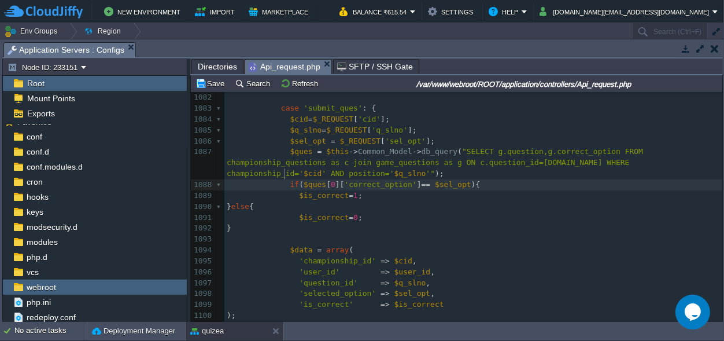
click at [283, 180] on span at bounding box center [259, 184] width 64 height 9
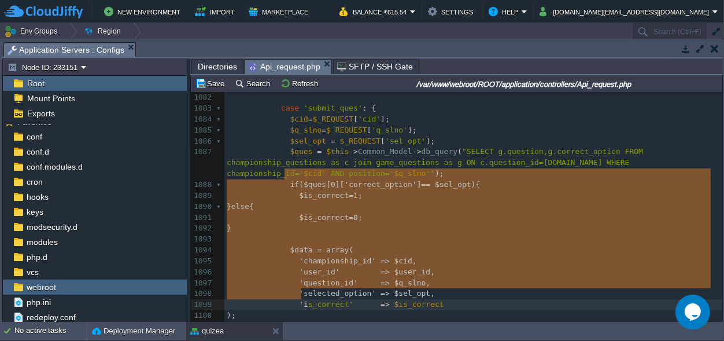
type textarea "if($ques[0]['correct_option'] == $sel_opt){ $is_correct=1; }else{ $is_correct=0…"
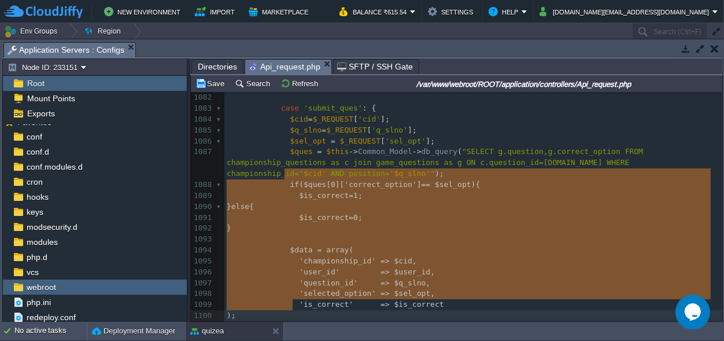
drag, startPoint x: 283, startPoint y: 173, endPoint x: 300, endPoint y: 304, distance: 132.4
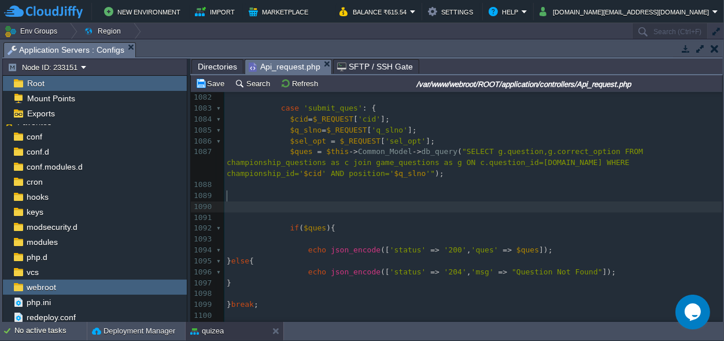
click at [294, 201] on pre "​" at bounding box center [473, 206] width 498 height 11
click at [303, 234] on pre at bounding box center [473, 239] width 498 height 11
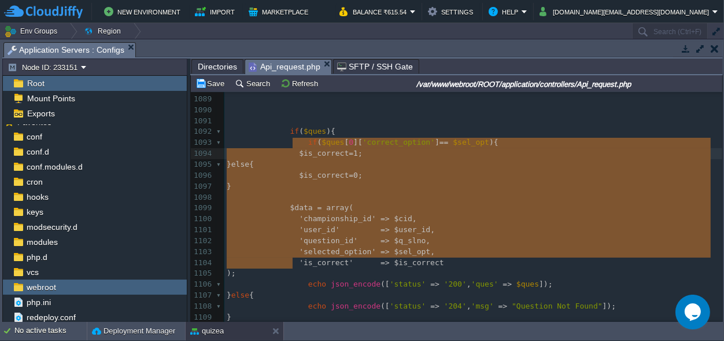
drag, startPoint x: 295, startPoint y: 264, endPoint x: 292, endPoint y: 143, distance: 120.9
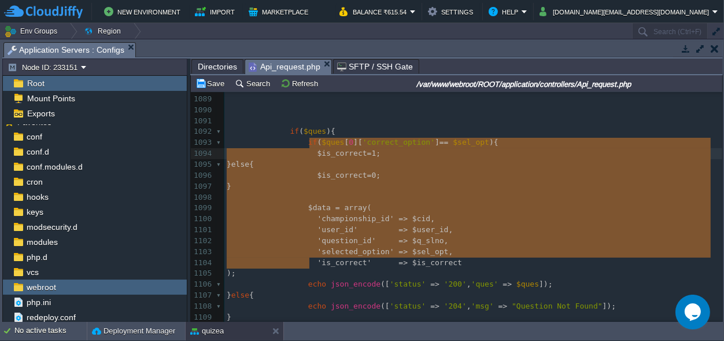
type textarea "$is_correct=1; }else{ $is_correct=0; } $data = array( 'championship_id' => $cid…"
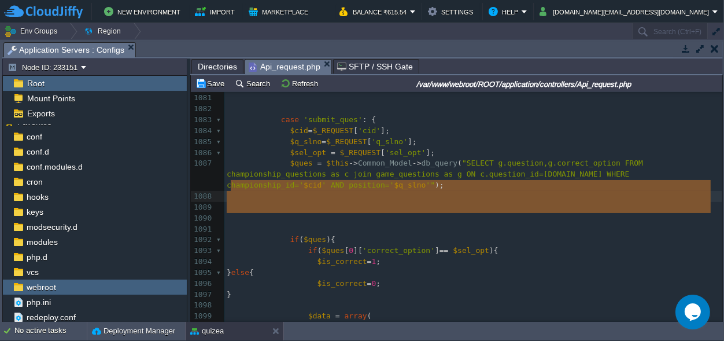
drag, startPoint x: 298, startPoint y: 215, endPoint x: 231, endPoint y: 190, distance: 71.5
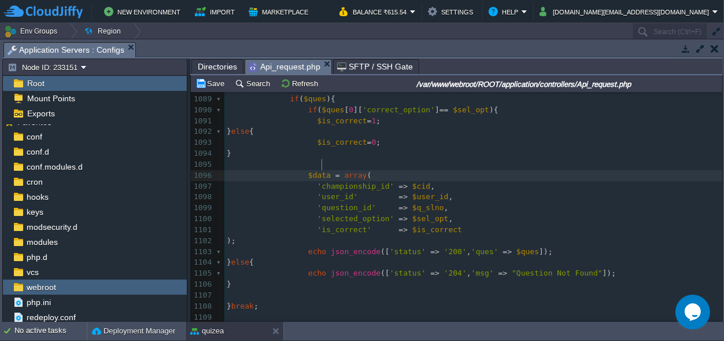
click at [323, 163] on div "xxxxxxxxxx 1070 if ( $ques [ 0 ][ 'game_mode' ] == "Fastest Finger First" ){ 10…" at bounding box center [473, 186] width 498 height 643
type textarea "list"
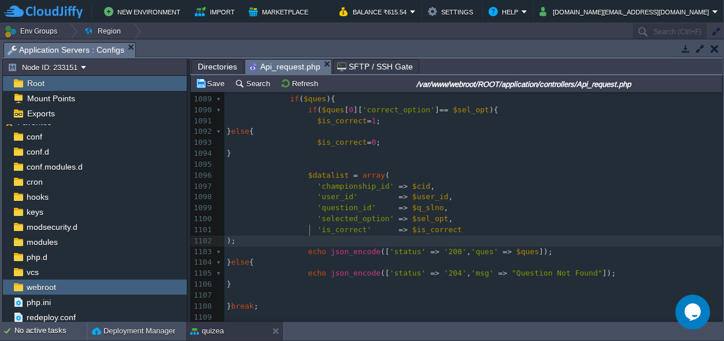
click at [328, 235] on pre ");" at bounding box center [473, 240] width 498 height 11
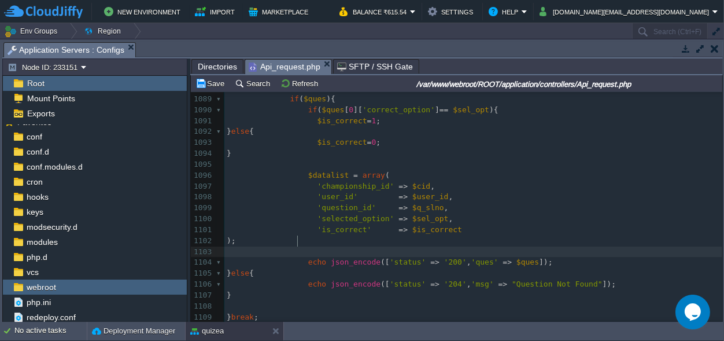
scroll to position [0, 8]
type textarea "i"
type textarea "$this->"
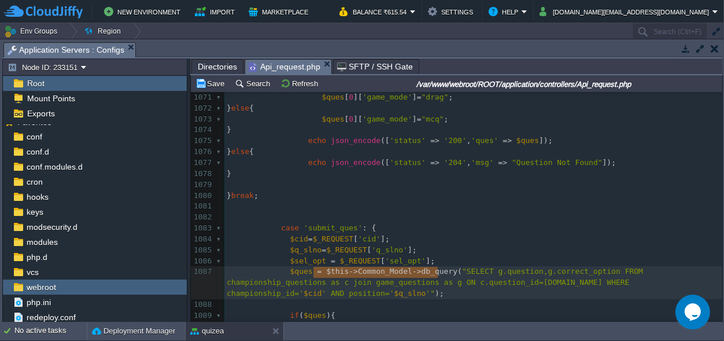
type textarea "$this->Common_Model->db_query"
drag, startPoint x: 437, startPoint y: 271, endPoint x: 319, endPoint y: 272, distance: 118.6
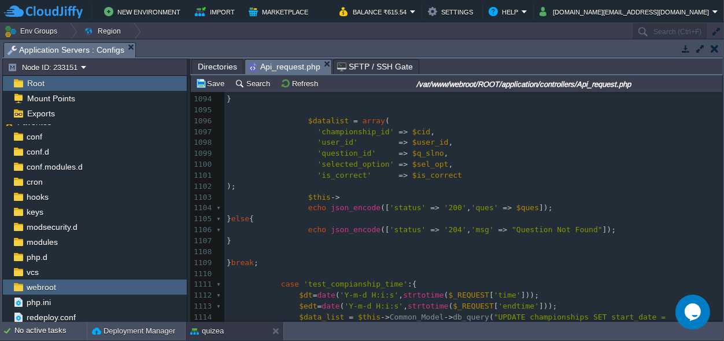
scroll to position [0, 0]
type textarea "$this->"
drag, startPoint x: 332, startPoint y: 184, endPoint x: 302, endPoint y: 185, distance: 29.5
paste textarea
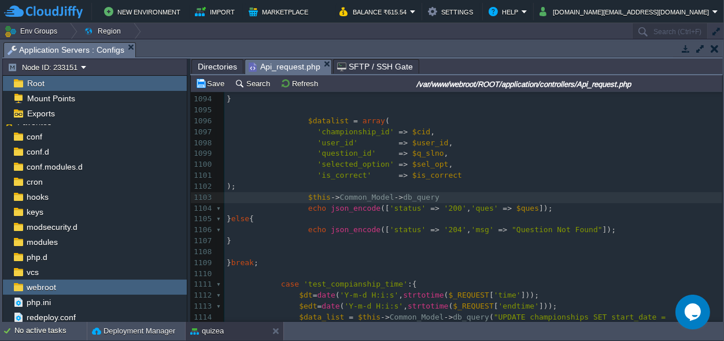
scroll to position [0, 0]
click at [413, 184] on div "xxxxxxxxxx 1084 $cid = $_REQUEST [ 'cid' ]; 1085 $q_slno = $_REQUEST [ 'q_slno'…" at bounding box center [473, 197] width 498 height 468
type textarea "dbinsertid()"
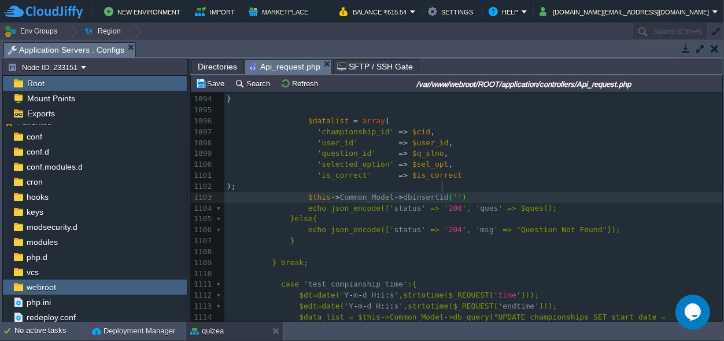
scroll to position [0, 8]
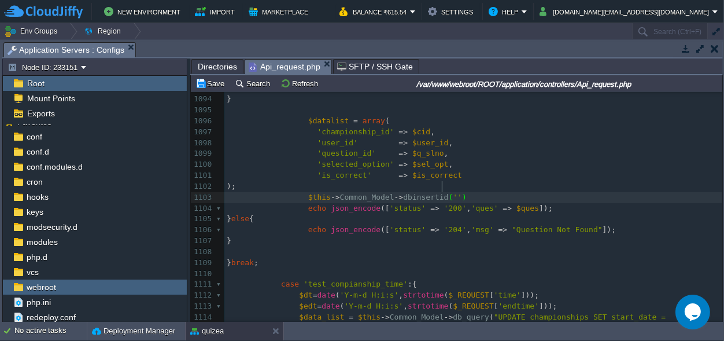
type textarea "''"
paste textarea ","
type textarea ","
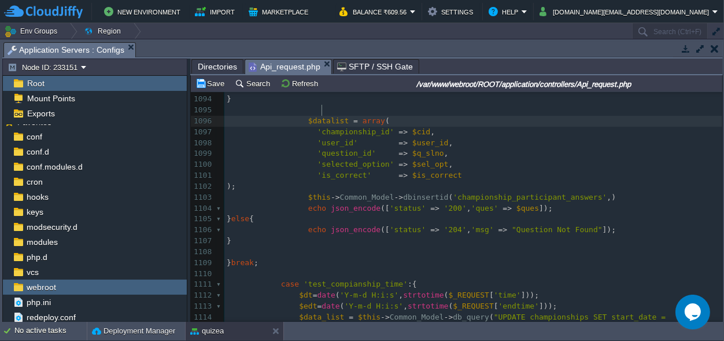
click at [320, 116] on span "$datalist" at bounding box center [328, 120] width 40 height 9
type textarea "$datalist"
paste textarea ";"
type textarea ";"
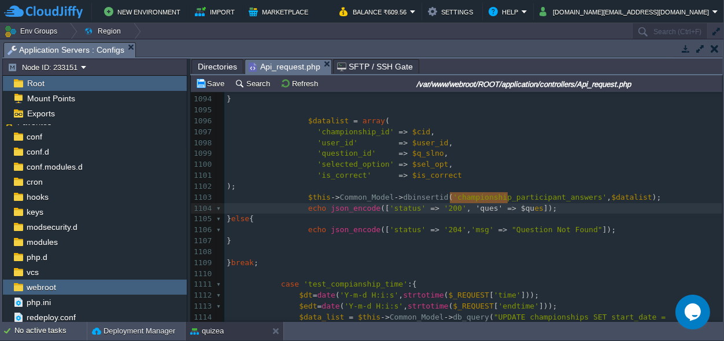
type textarea "'ques' => $ques]"
drag, startPoint x: 451, startPoint y: 195, endPoint x: 520, endPoint y: 196, distance: 69.4
type textarea "msg"
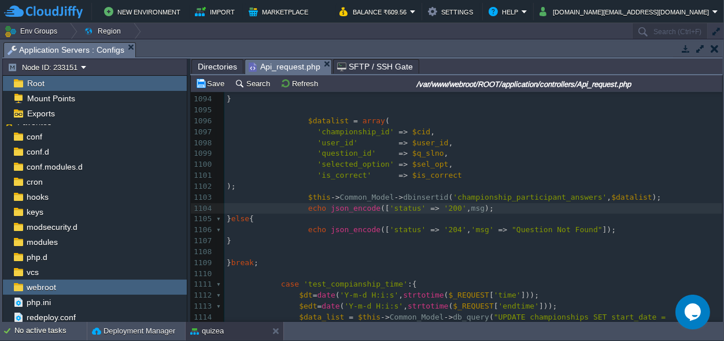
type textarea "'"
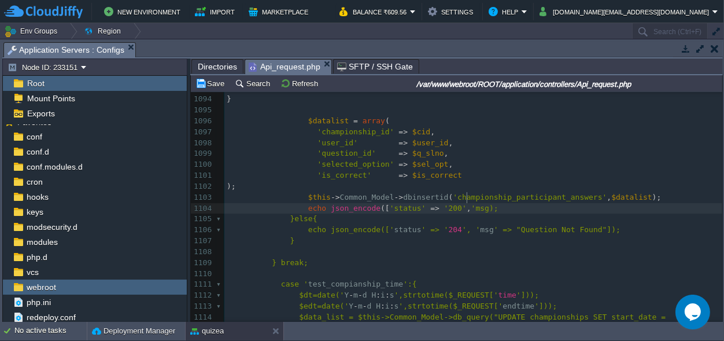
click at [467, 200] on div "xxxxxxxxxx 1084 $cid = $_REQUEST [ 'cid' ]; 1085 $q_slno = $_REQUEST [ 'q_slno'…" at bounding box center [473, 197] width 498 height 468
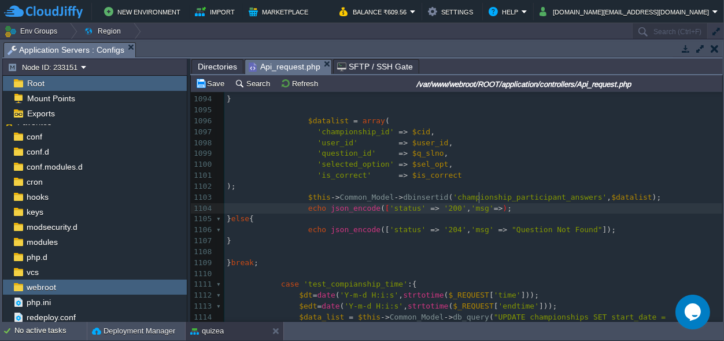
scroll to position [0, 12]
type textarea "'=>R"
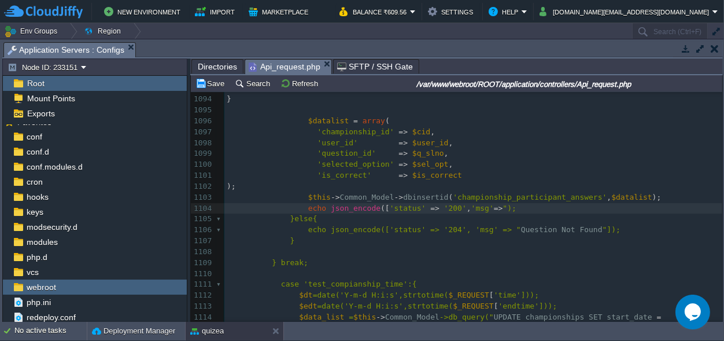
type textarea """"
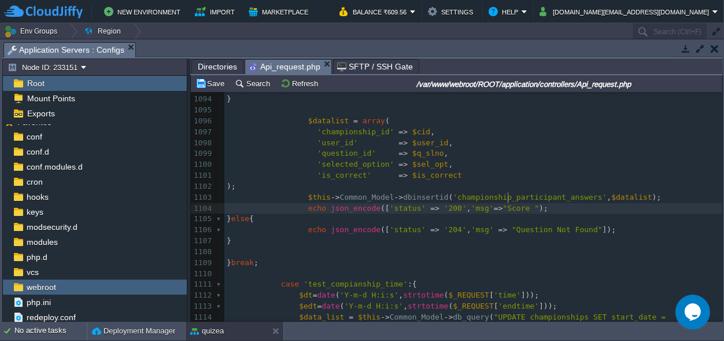
scroll to position [0, 24]
type textarea "Score Submited"
type textarea "."
click at [644, 192] on pre "$this -> Common_Model -> dbinsertid ( 'championship_participant_answers' , $dat…" at bounding box center [473, 197] width 498 height 11
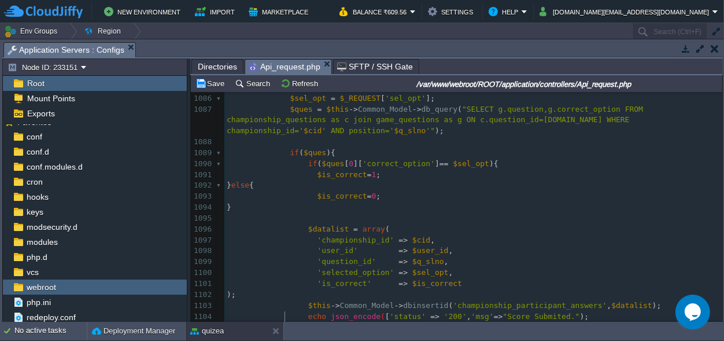
scroll to position [12279, 0]
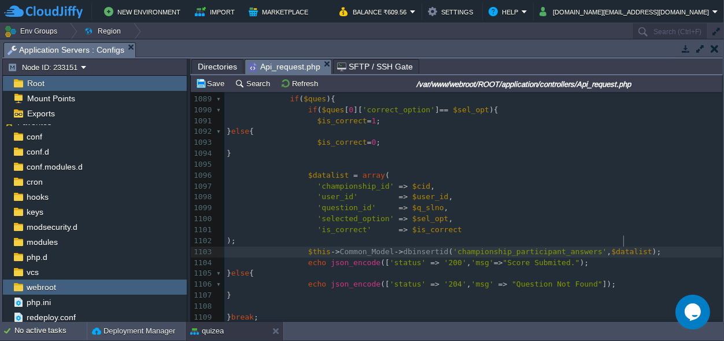
click at [636, 246] on pre "$this -> Common_Model -> dbinsertid ( 'championship_participant_answers' , $dat…" at bounding box center [473, 251] width 498 height 11
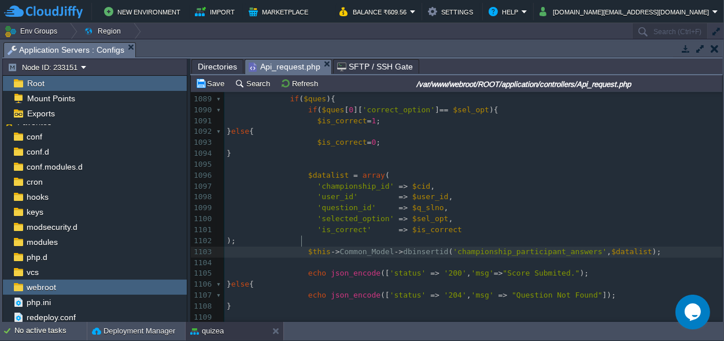
click at [301, 247] on span at bounding box center [268, 251] width 82 height 9
type textarea "$id="
click at [300, 257] on pre at bounding box center [473, 262] width 498 height 11
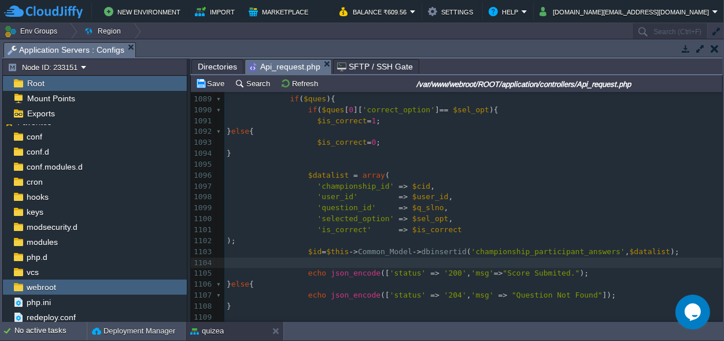
click at [302, 264] on div "xxxxxxxxxx 1073 $ques [ 0 ][ 'game_mode' ] = "mcq" ; 1074 } 1075 echo json_enco…" at bounding box center [473, 197] width 498 height 599
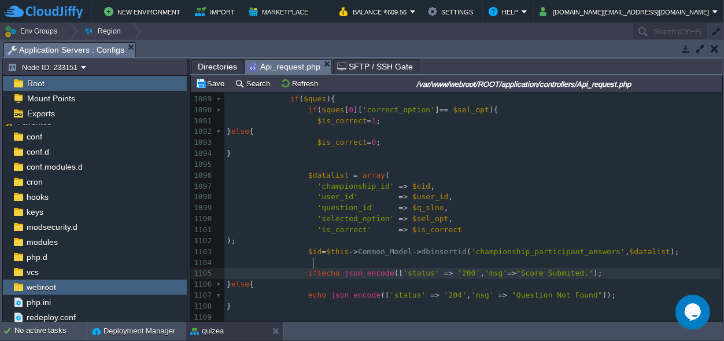
type textarea "if()"
type textarea "$id"
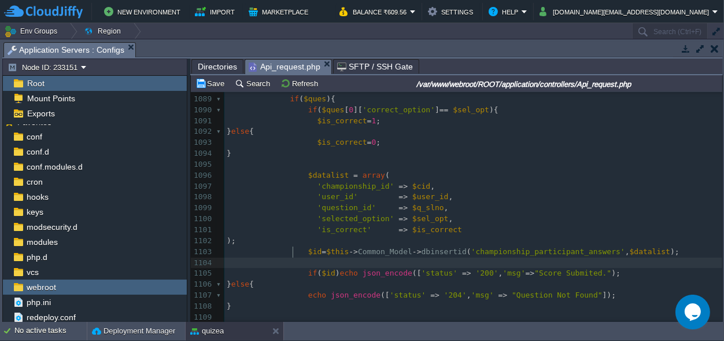
click at [301, 257] on span at bounding box center [308, 262] width 18 height 11
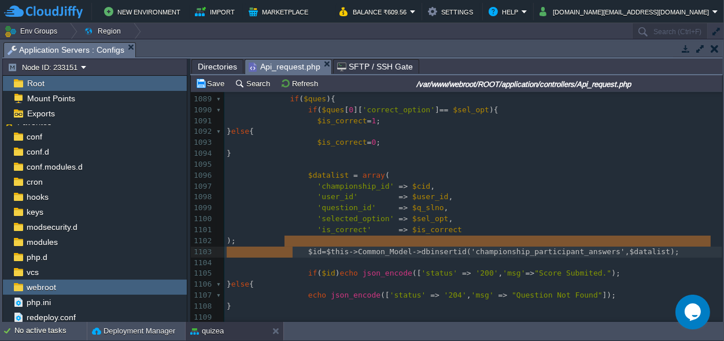
type textarea "$id=$this->Common_Model->dbinsertid('championship_participant_answers',$datalis…"
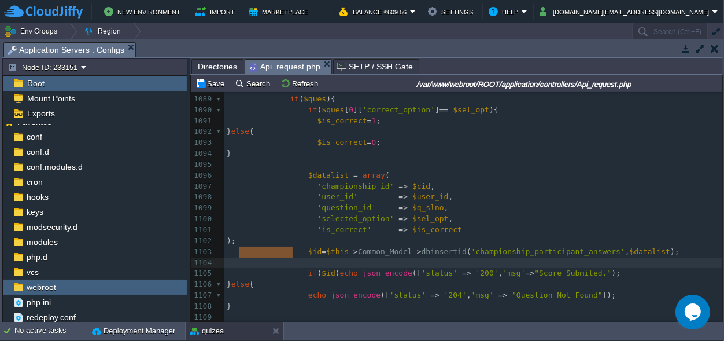
scroll to position [3, 66]
drag, startPoint x: 301, startPoint y: 250, endPoint x: 220, endPoint y: 253, distance: 81.0
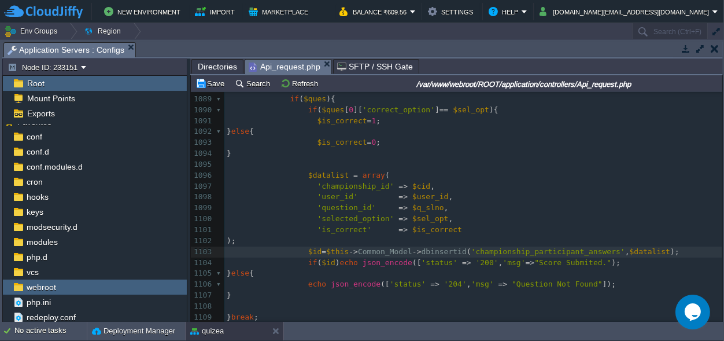
click at [607, 257] on pre "if ( $id ) echo json_encode ([ 'status' => '200' , 'msg' => "Score Submited." );" at bounding box center [473, 262] width 498 height 11
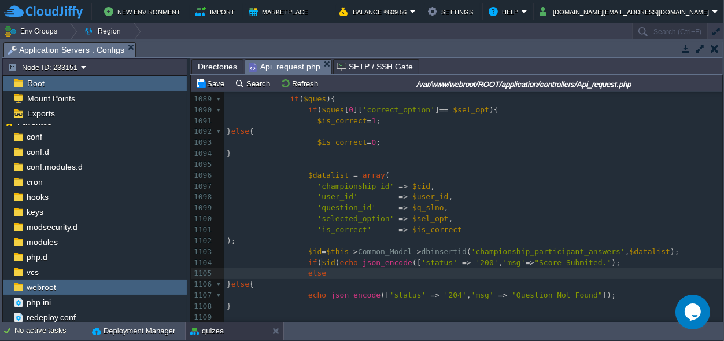
type textarea "else"
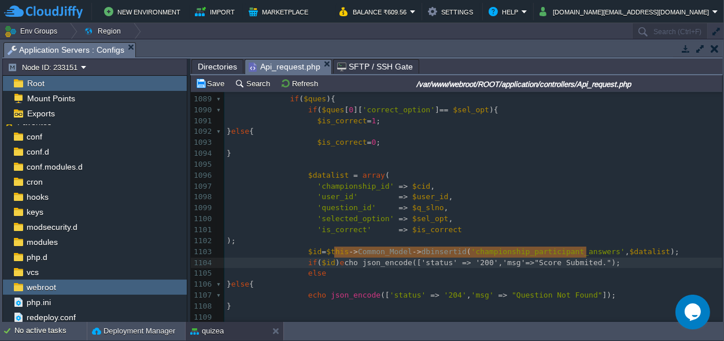
type textarea "echo json_encode(['status' => '200','msg'=>"Score Submited.");"
drag, startPoint x: 597, startPoint y: 254, endPoint x: 331, endPoint y: 249, distance: 266.1
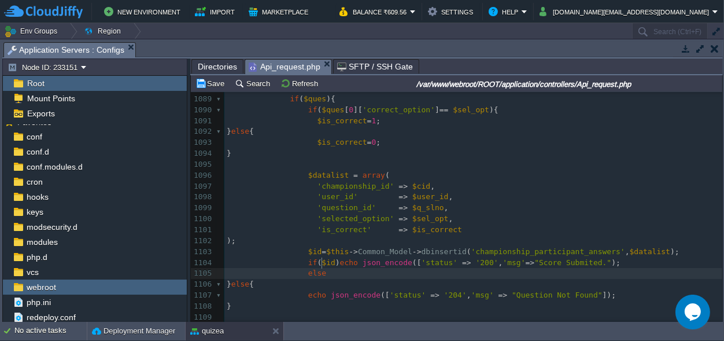
scroll to position [0, 0]
click at [330, 268] on pre "else" at bounding box center [473, 273] width 498 height 11
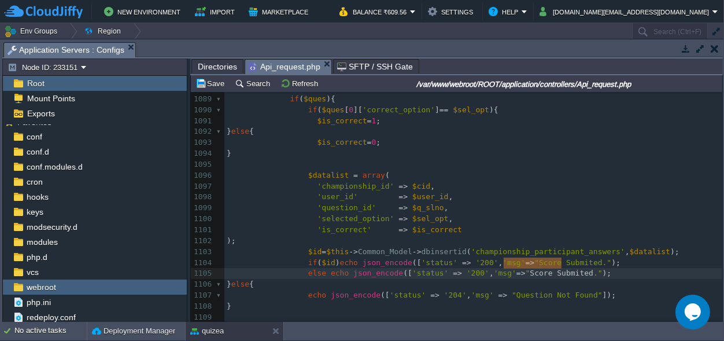
scroll to position [0, 57]
drag, startPoint x: 563, startPoint y: 264, endPoint x: 504, endPoint y: 261, distance: 58.5
type textarea "Something Went Wrong"
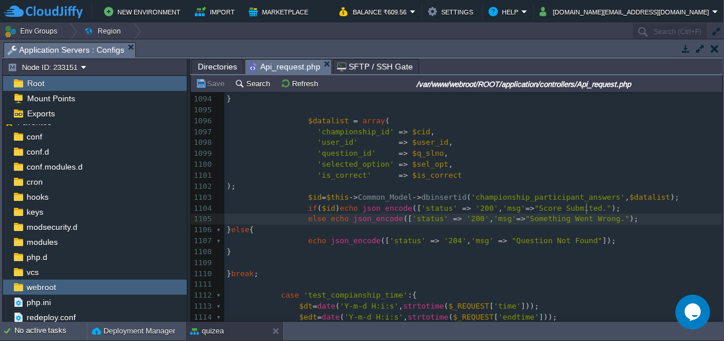
scroll to position [12279, 0]
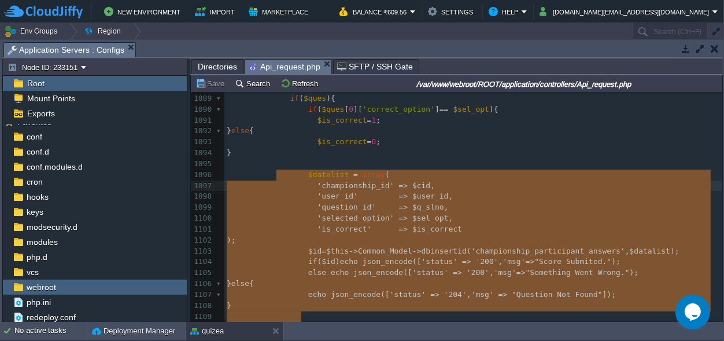
type textarea "'championship_id' => $cid, 'user_id' => $user_id, 'question_id' => $q_slno, 'se…"
drag, startPoint x: 425, startPoint y: 173, endPoint x: 269, endPoint y: 169, distance: 155.6
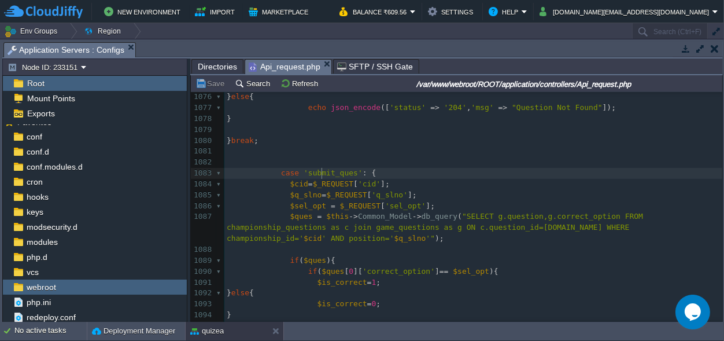
click at [322, 169] on div "xxxxxxxxxx 1065 $q_slno = $_REQUEST [ 'q_slno' ]; 1066 $ques = $this -> Common_…" at bounding box center [473, 195] width 498 height 490
type textarea "submit_ques"
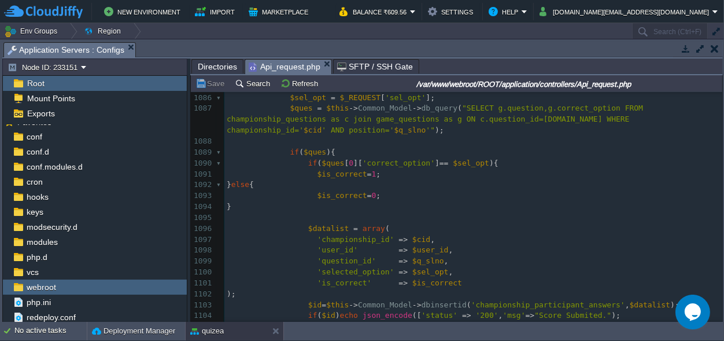
scroll to position [0, 0]
click at [451, 278] on pre "'is_correct' => $is_correct" at bounding box center [473, 283] width 498 height 11
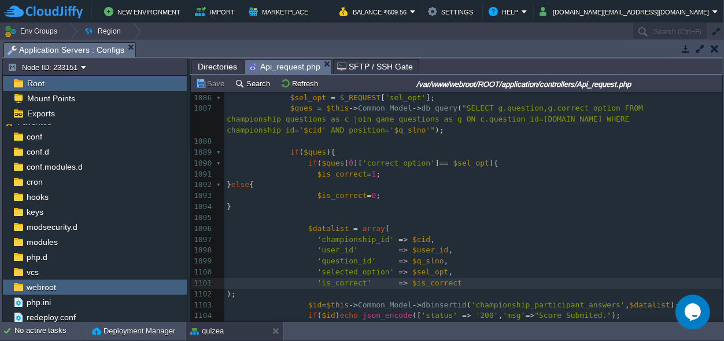
type textarea "."
type textarea ","
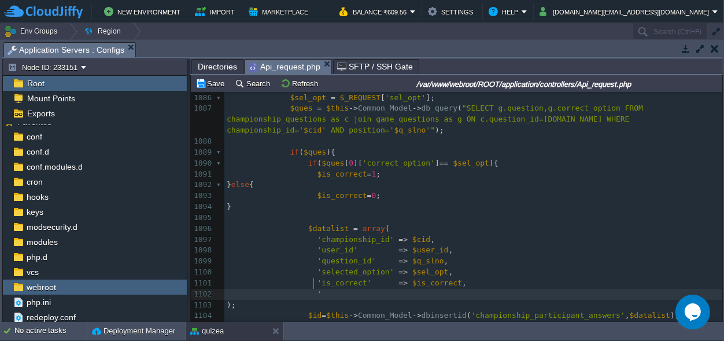
type textarea "''"
click at [379, 289] on pre "'created_at'" at bounding box center [473, 294] width 498 height 11
type textarea "=>"
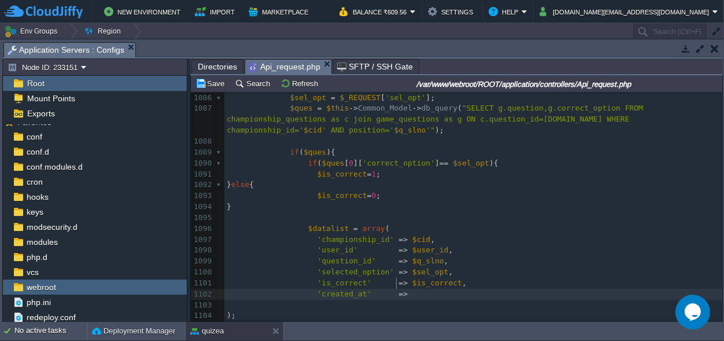
click at [411, 289] on pre "'created_at' =>" at bounding box center [473, 294] width 498 height 11
type textarea "date()"
type textarea "''"
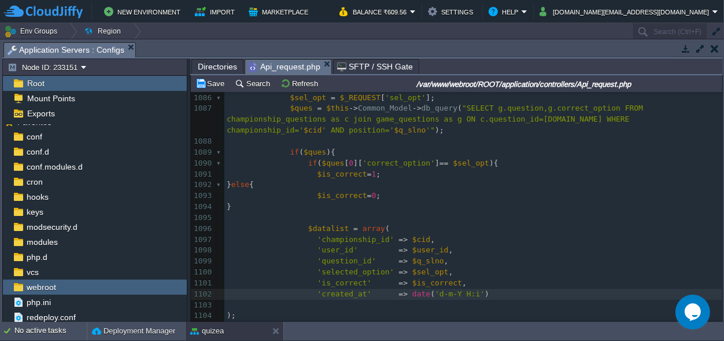
scroll to position [0, 41]
type textarea "d-m-Y H:i:s"
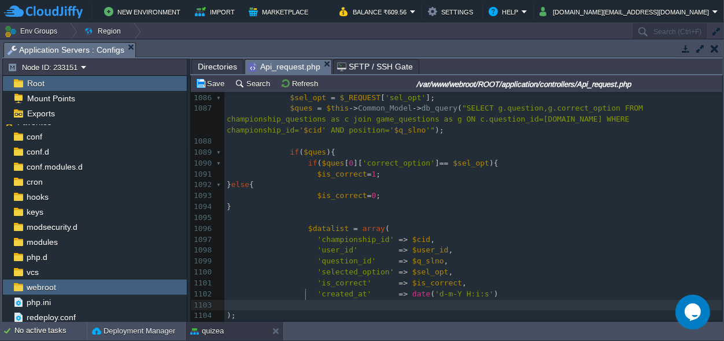
click at [304, 300] on span at bounding box center [272, 304] width 91 height 9
drag, startPoint x: 304, startPoint y: 293, endPoint x: 229, endPoint y: 292, distance: 74.6
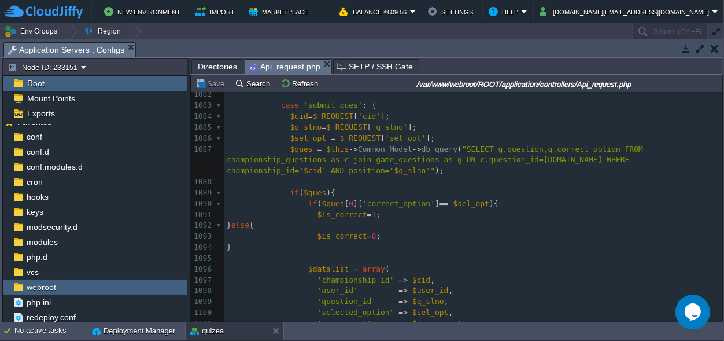
scroll to position [12118, 0]
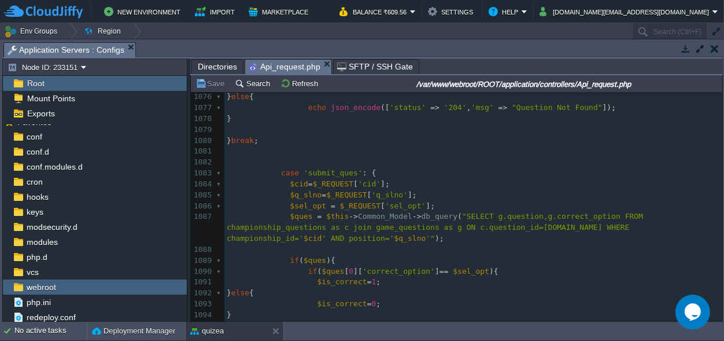
click at [322, 173] on div "xxxxxxxxxx 1066 $ques = $this -> Common_Model -> db_query ( "SELECT [DOMAIN_NAM…" at bounding box center [473, 200] width 498 height 479
type textarea "submit_ques"
click at [394, 205] on span "'sel_opt'" at bounding box center [405, 205] width 40 height 9
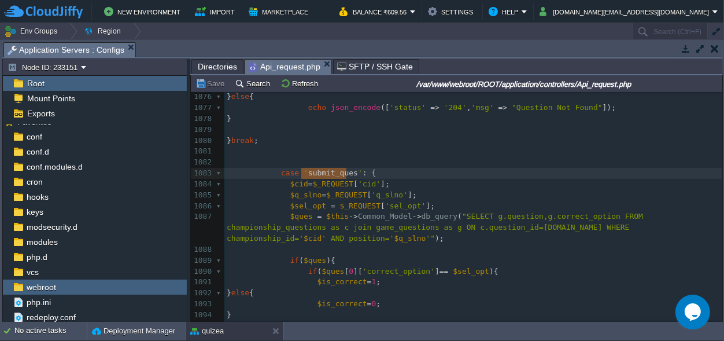
scroll to position [0, 0]
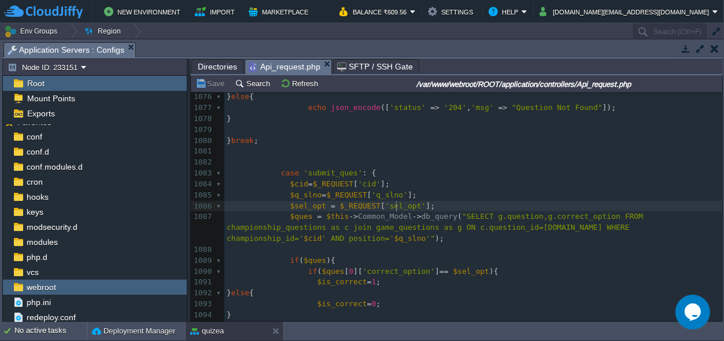
type textarea "sel_opt"
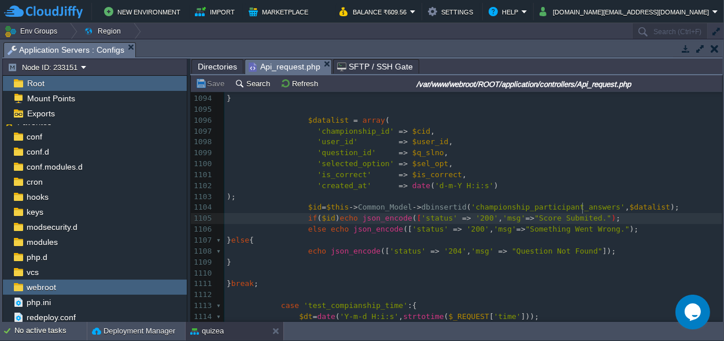
type textarea "]"
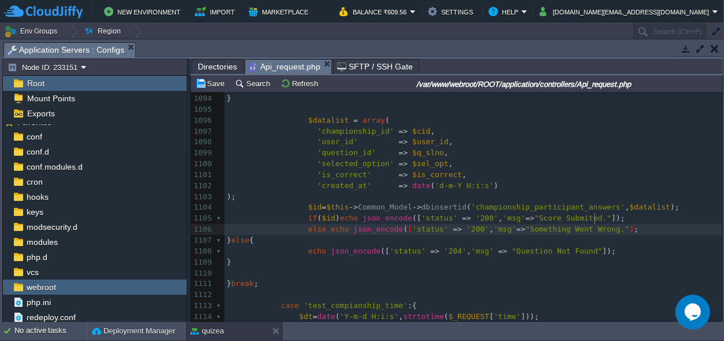
scroll to position [0, 4]
type textarea "]"
click at [328, 181] on span "'created_at'" at bounding box center [344, 185] width 54 height 9
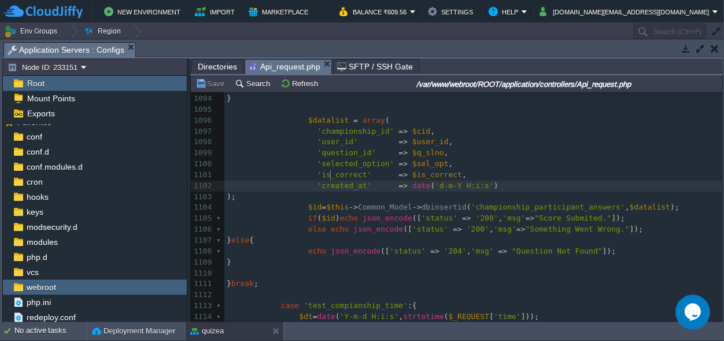
type textarea "created_at"
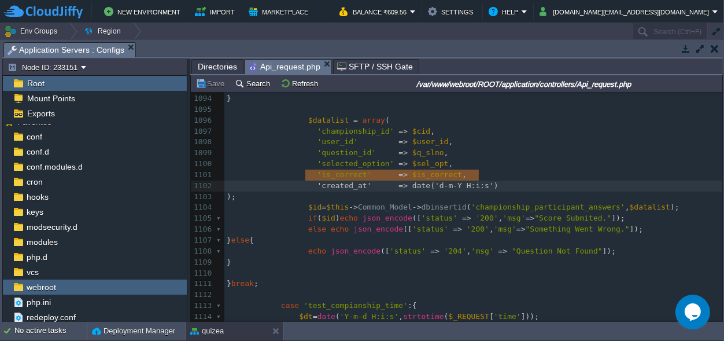
type textarea "'created_at' => date('d-m-Y H:i:s')"
drag, startPoint x: 488, startPoint y: 176, endPoint x: 310, endPoint y: 176, distance: 178.1
type textarea "date('d-m-Y H:i:s')"
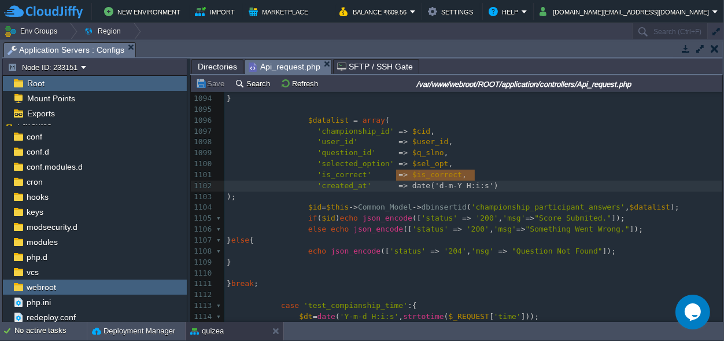
drag, startPoint x: 475, startPoint y: 177, endPoint x: 401, endPoint y: 178, distance: 74.0
click at [208, 62] on span "Directories" at bounding box center [217, 67] width 39 height 14
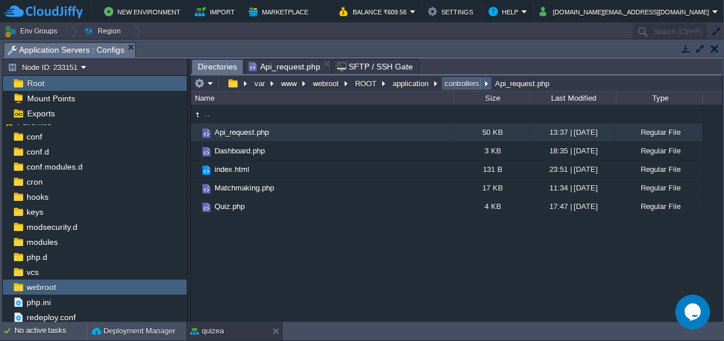
click at [447, 81] on button "controllers" at bounding box center [462, 83] width 39 height 10
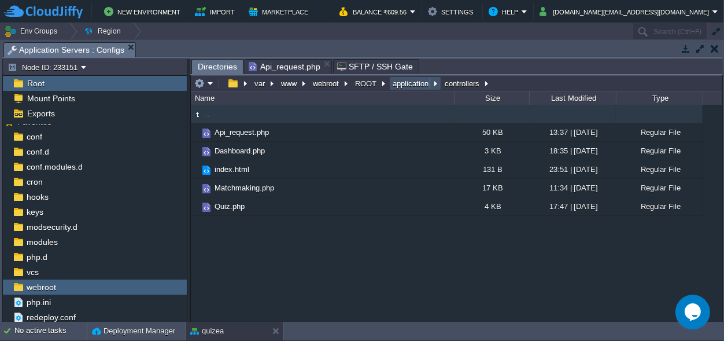
click at [415, 86] on button "application" at bounding box center [411, 83] width 40 height 10
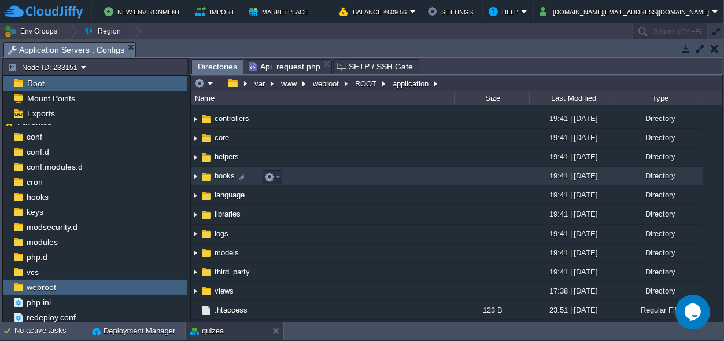
scroll to position [71, 0]
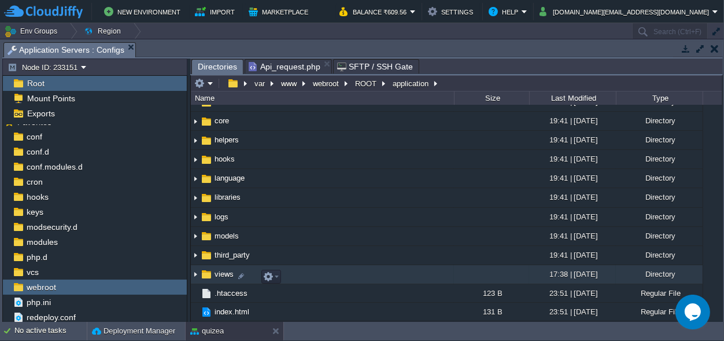
click at [222, 273] on span "views" at bounding box center [224, 274] width 23 height 10
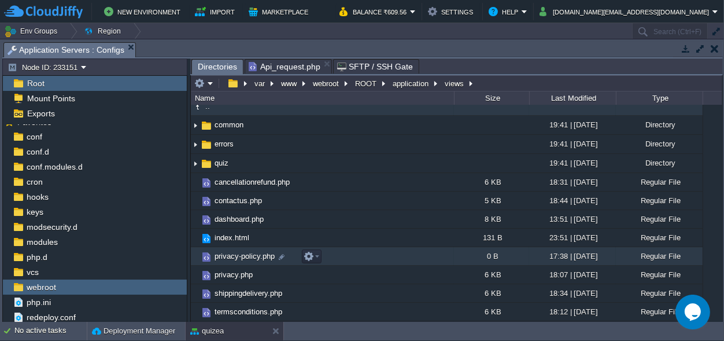
scroll to position [0, 0]
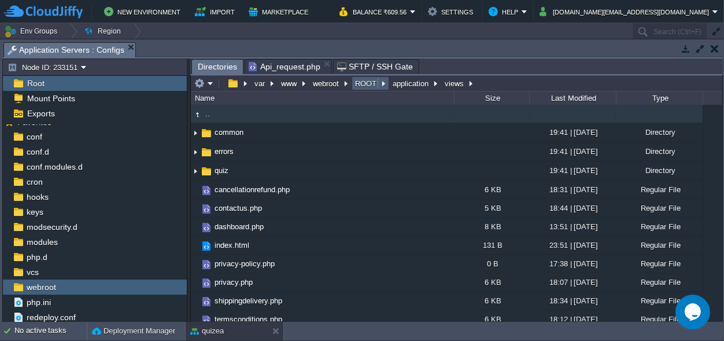
click at [370, 86] on button "ROOT" at bounding box center [366, 83] width 26 height 10
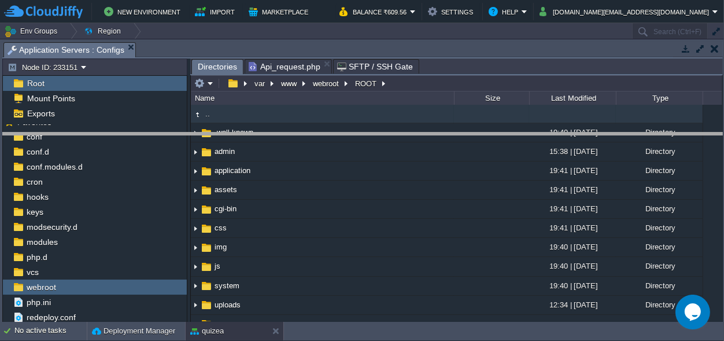
drag, startPoint x: 365, startPoint y: 45, endPoint x: 317, endPoint y: 283, distance: 242.5
click at [317, 282] on body "New Environment Import Marketplace Bonus ₹0.00 Upgrade Account Balance ₹609.56 …" at bounding box center [362, 170] width 724 height 341
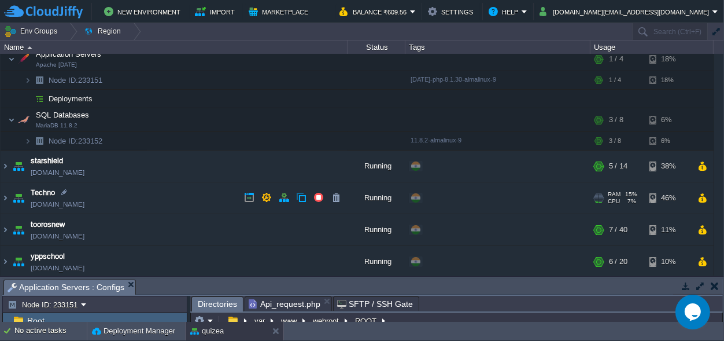
scroll to position [198, 0]
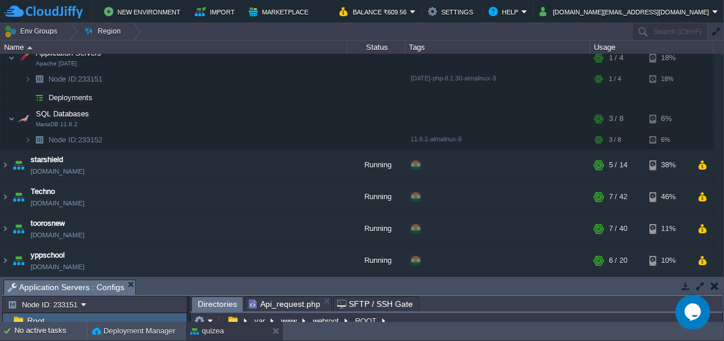
click at [0, 228] on table "amit-college [DOMAIN_NAME] Running + Add to Env Group RAM 37% CPU 3% 3 / 4 3% c…" at bounding box center [357, 65] width 714 height 421
click at [3, 228] on img at bounding box center [5, 228] width 9 height 31
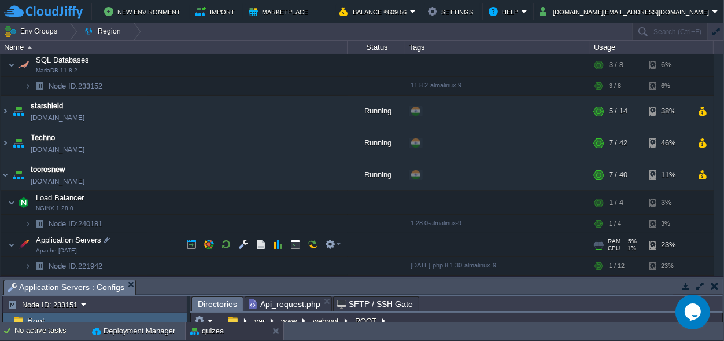
scroll to position [253, 0]
click at [237, 243] on td at bounding box center [243, 243] width 17 height 17
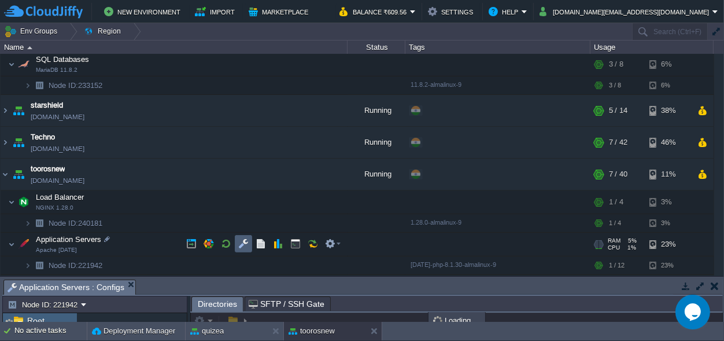
scroll to position [2, 0]
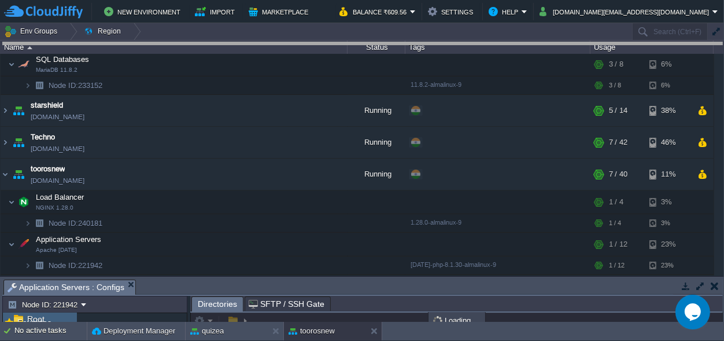
drag, startPoint x: 328, startPoint y: 282, endPoint x: 330, endPoint y: -7, distance: 289.2
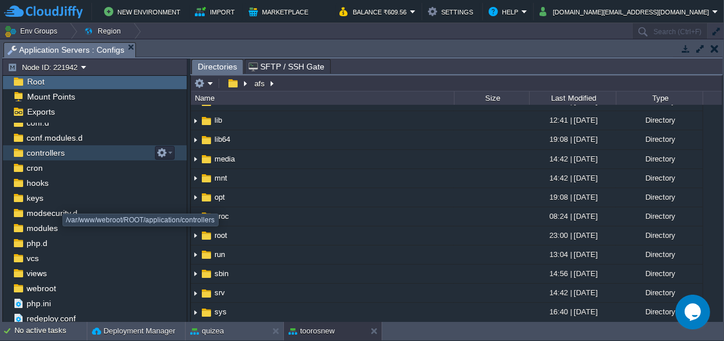
scroll to position [56, 0]
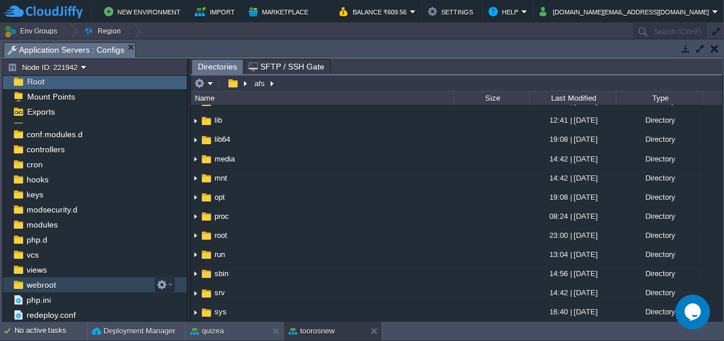
click at [46, 283] on span "webroot" at bounding box center [41, 284] width 34 height 10
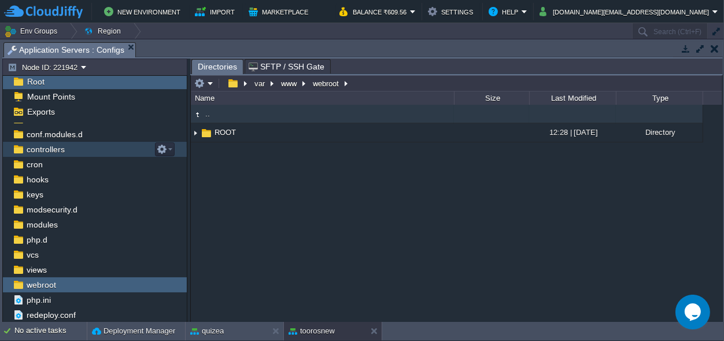
click at [66, 150] on div "controllers" at bounding box center [95, 149] width 184 height 15
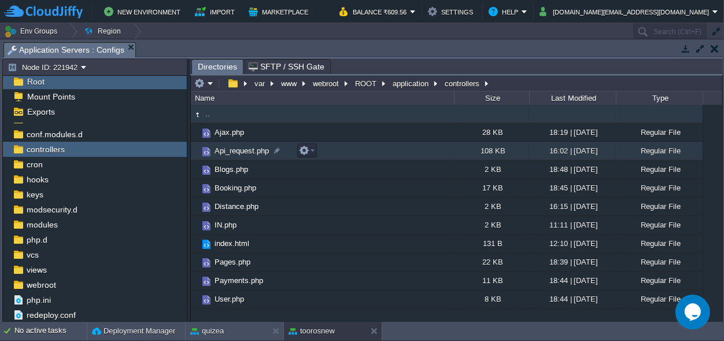
click at [247, 150] on span "Api_request.php" at bounding box center [242, 151] width 58 height 10
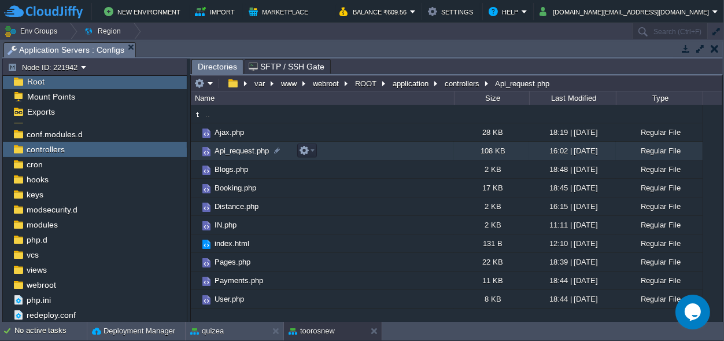
click at [247, 150] on span "Api_request.php" at bounding box center [242, 151] width 58 height 10
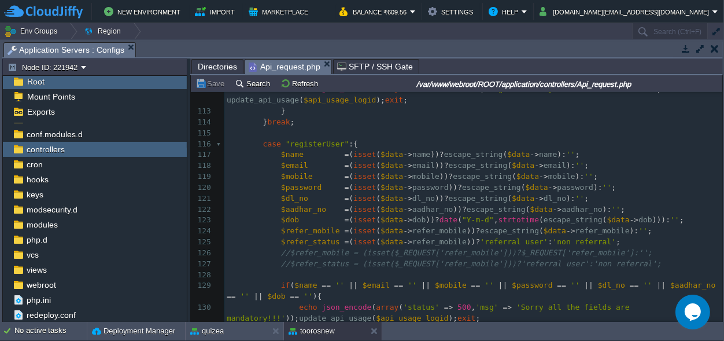
scroll to position [1351, 0]
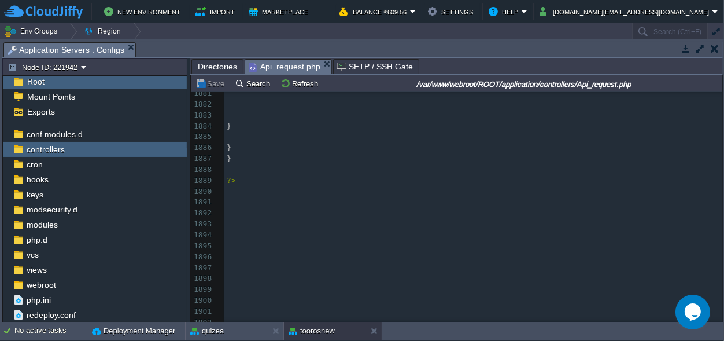
drag, startPoint x: 716, startPoint y: 131, endPoint x: 34, endPoint y: 22, distance: 691.0
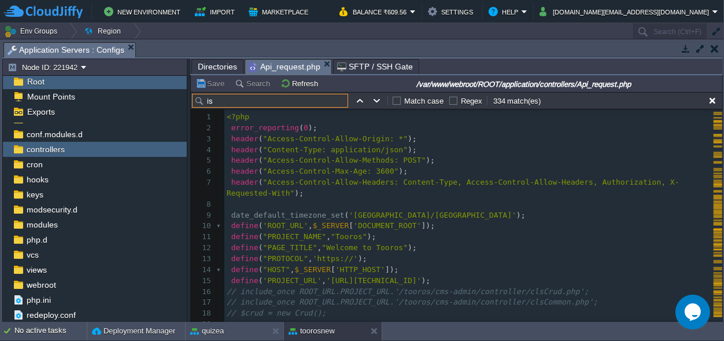
scroll to position [52, 0]
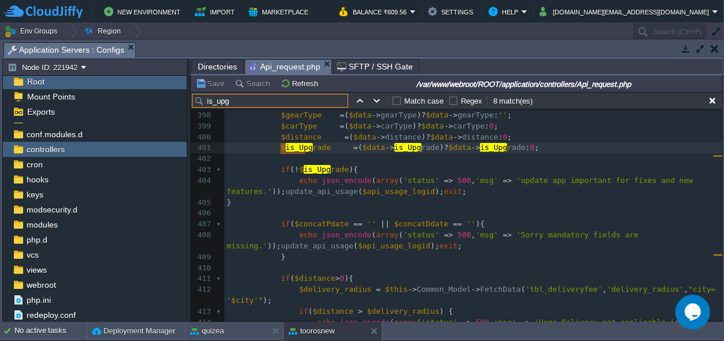
type input "is_upg"
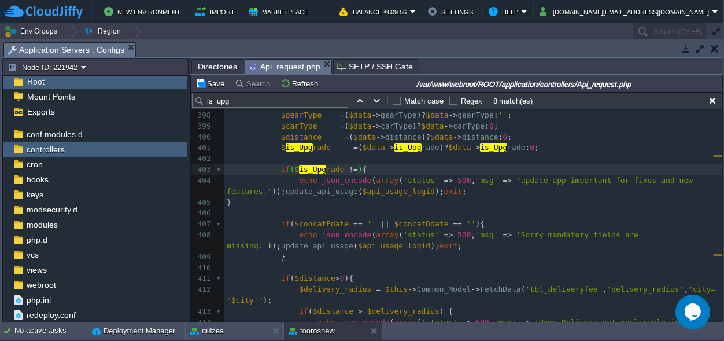
type textarea "!=2"
click at [209, 83] on button "Save" at bounding box center [211, 83] width 32 height 10
type textarea "de(array('status' => 500, 'msg' => 'update app important for fixes and new feat…"
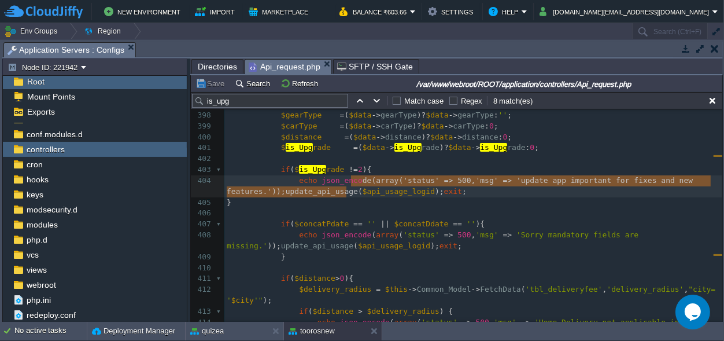
drag, startPoint x: 349, startPoint y: 184, endPoint x: 345, endPoint y: 194, distance: 10.4
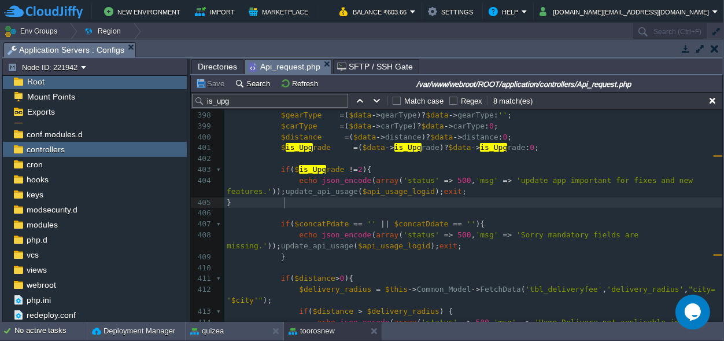
click at [445, 201] on pre "}" at bounding box center [473, 202] width 498 height 11
click at [372, 329] on button at bounding box center [377, 331] width 12 height 12
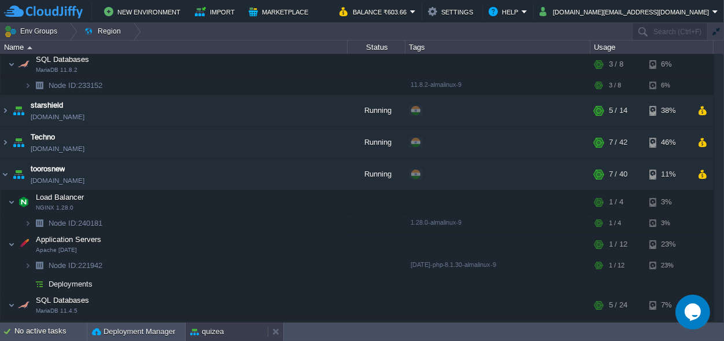
click at [220, 333] on button "quizea" at bounding box center [207, 332] width 34 height 12
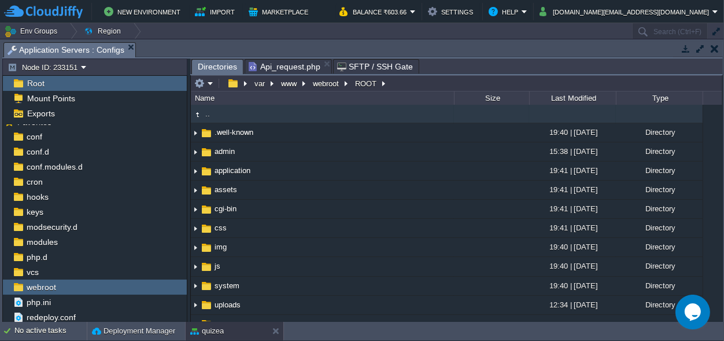
click at [263, 62] on span "Api_request.php" at bounding box center [285, 67] width 72 height 14
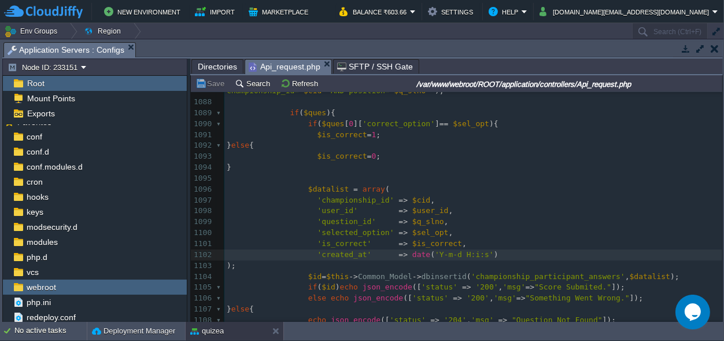
scroll to position [12279, 0]
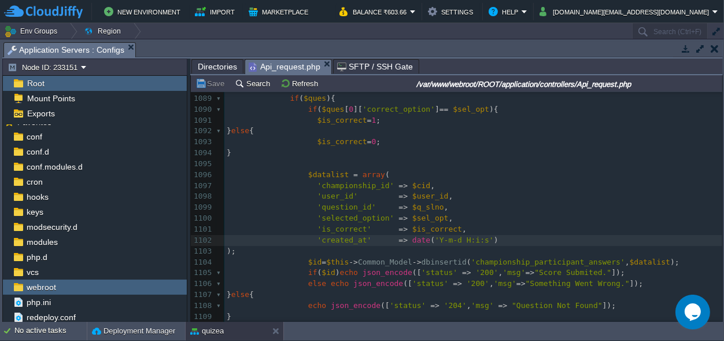
click at [540, 257] on span "'championship_participant_answers'" at bounding box center [548, 261] width 154 height 9
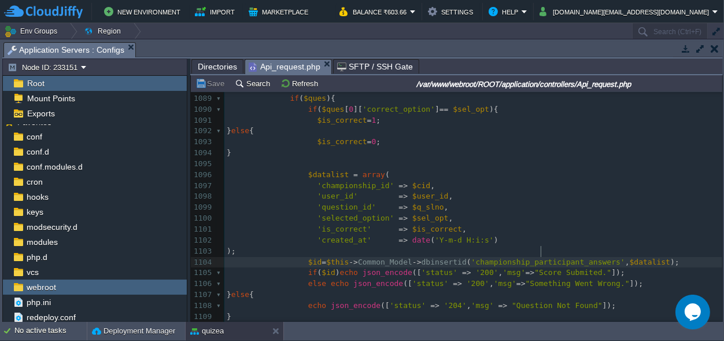
type textarea "championship_participant_answers"
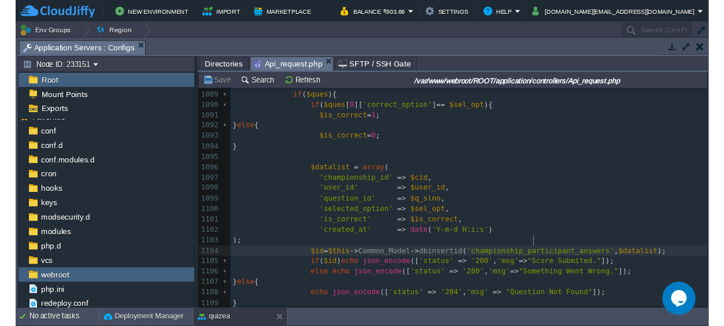
scroll to position [0, 132]
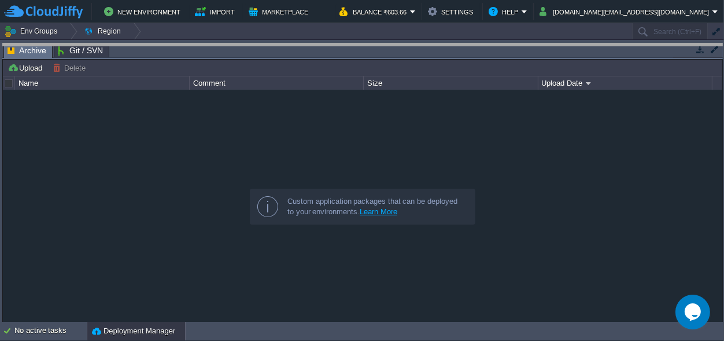
drag, startPoint x: 248, startPoint y: 51, endPoint x: 217, endPoint y: 239, distance: 190.5
click at [219, 240] on body "New Environment Import Marketplace Bonus ₹0.00 Upgrade Account Balance ₹603.66 …" at bounding box center [362, 170] width 724 height 341
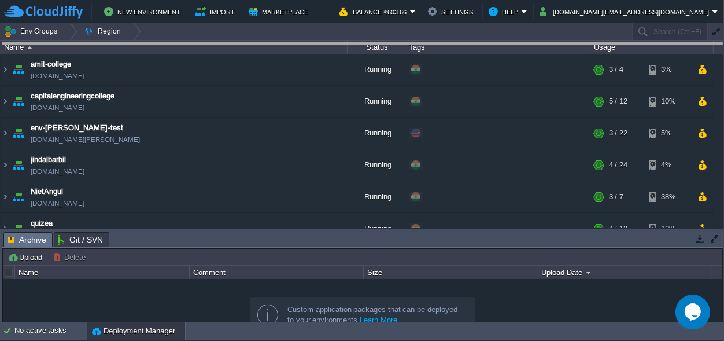
drag, startPoint x: 235, startPoint y: 242, endPoint x: 235, endPoint y: -45, distance: 287.4
